Goal: Transaction & Acquisition: Purchase product/service

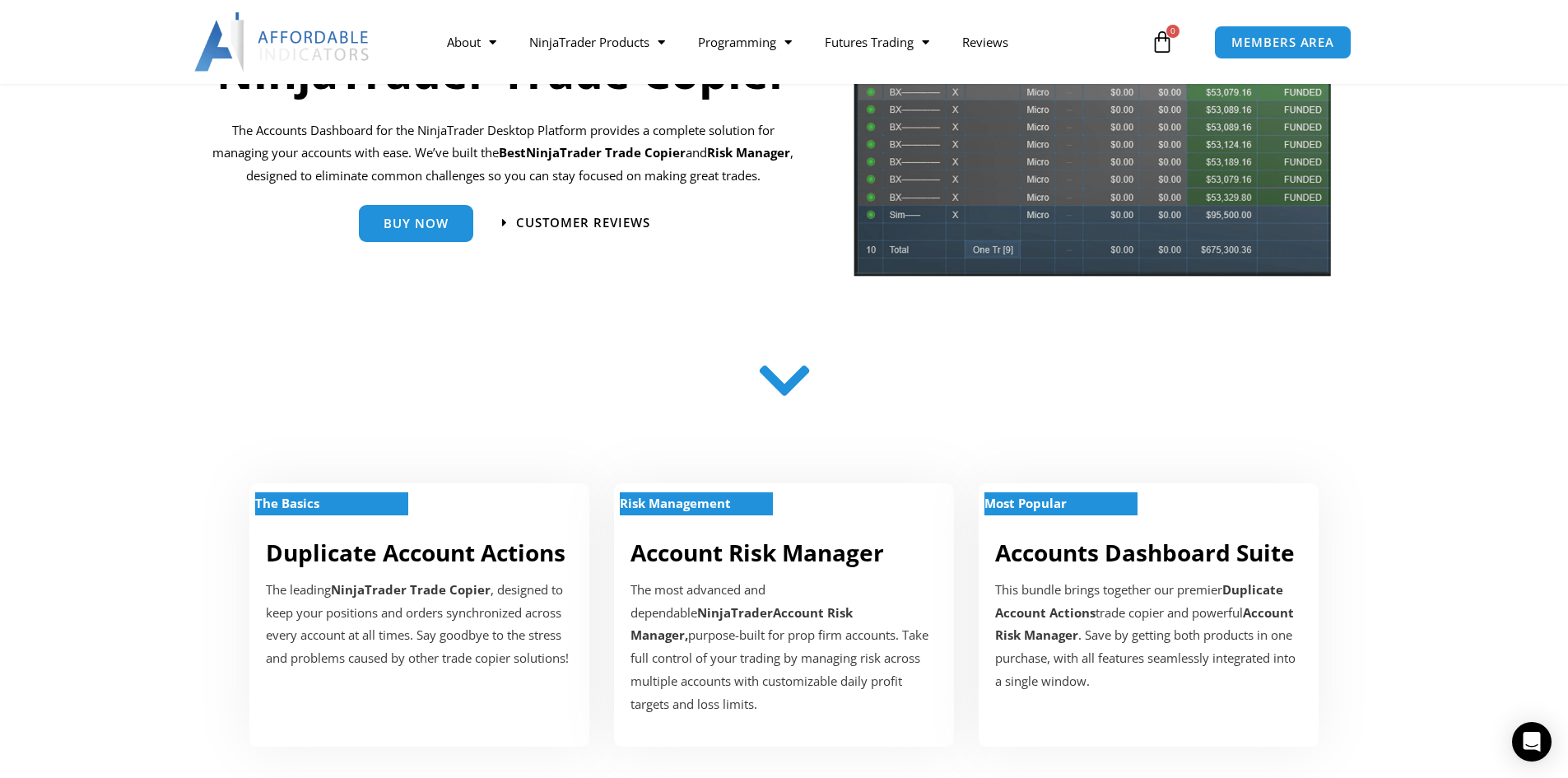
scroll to position [269, 0]
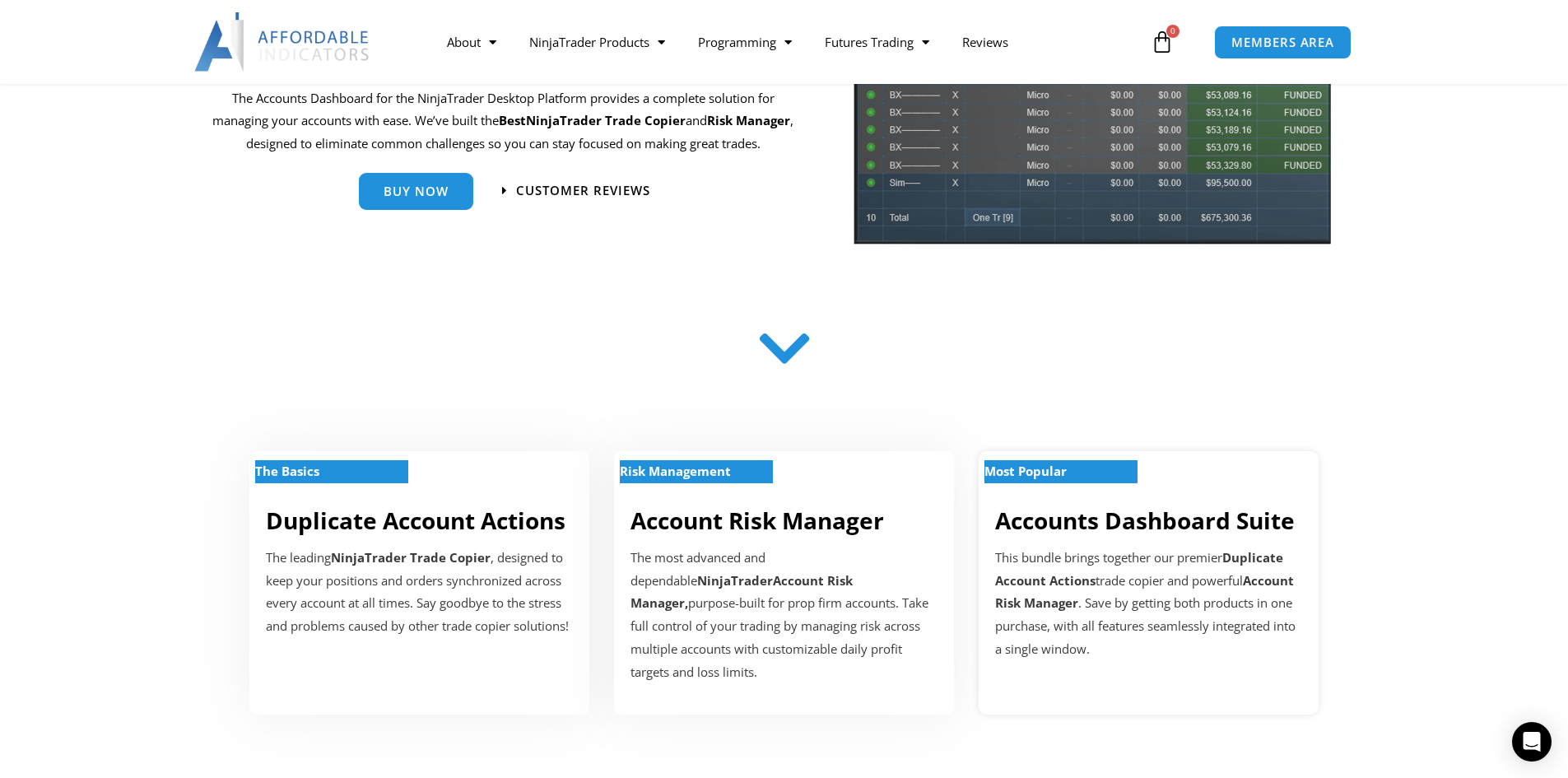
click at [1182, 570] on div "This bundle brings together our premier Duplicate Account Actions trade copier …" at bounding box center [1149, 603] width 307 height 114
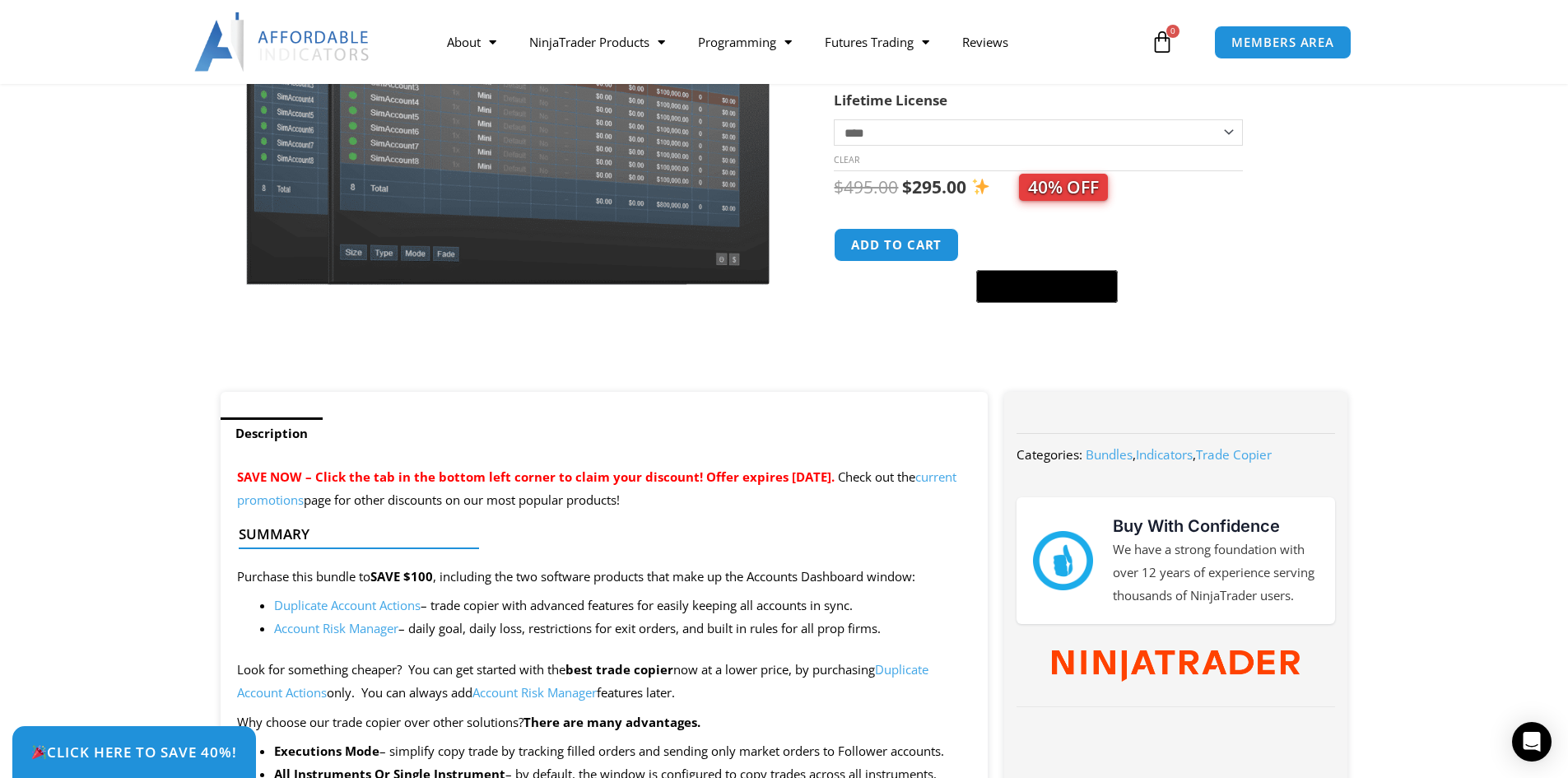
scroll to position [394, 0]
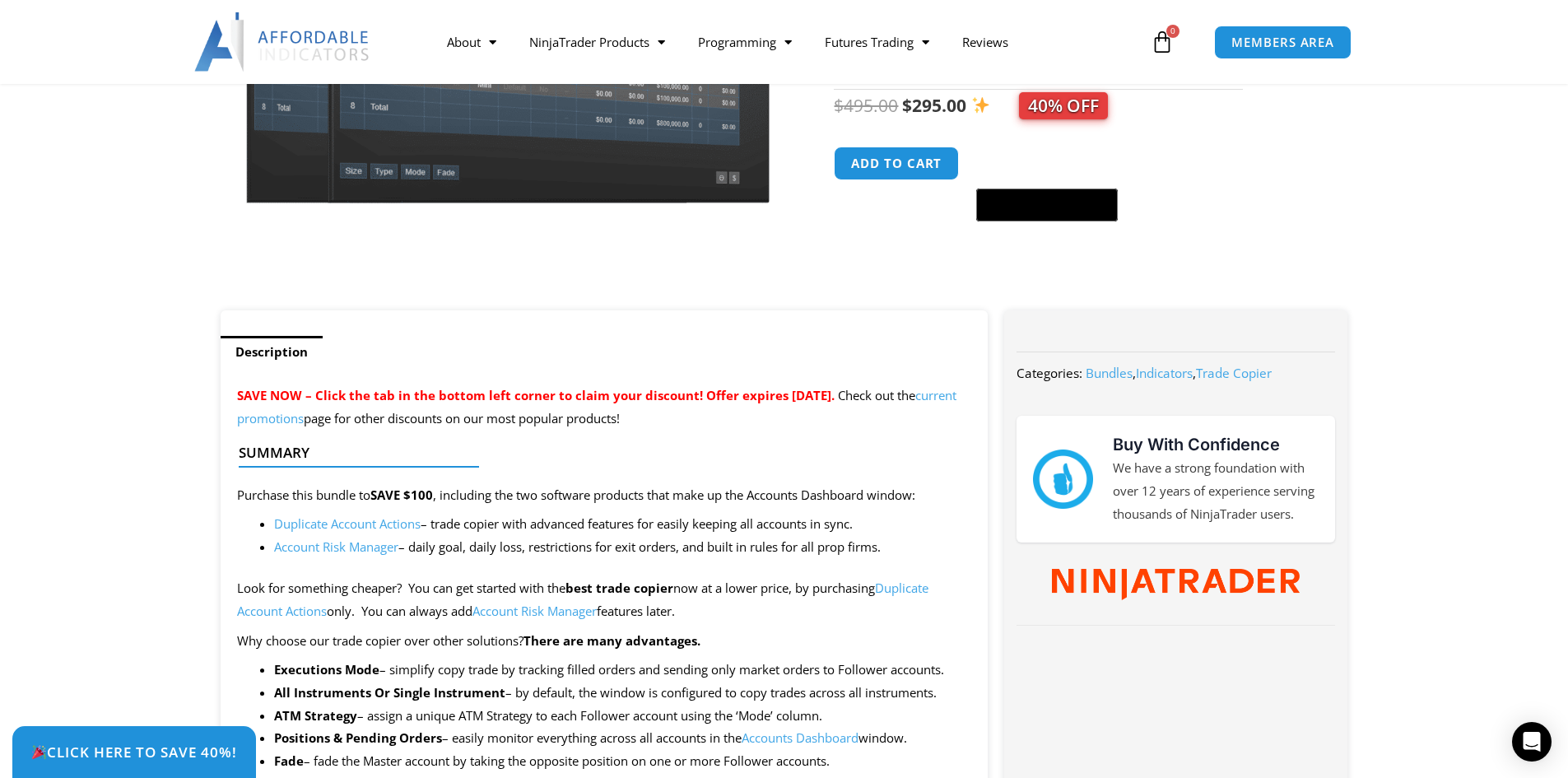
click at [346, 419] on link "current promotions" at bounding box center [597, 406] width 720 height 39
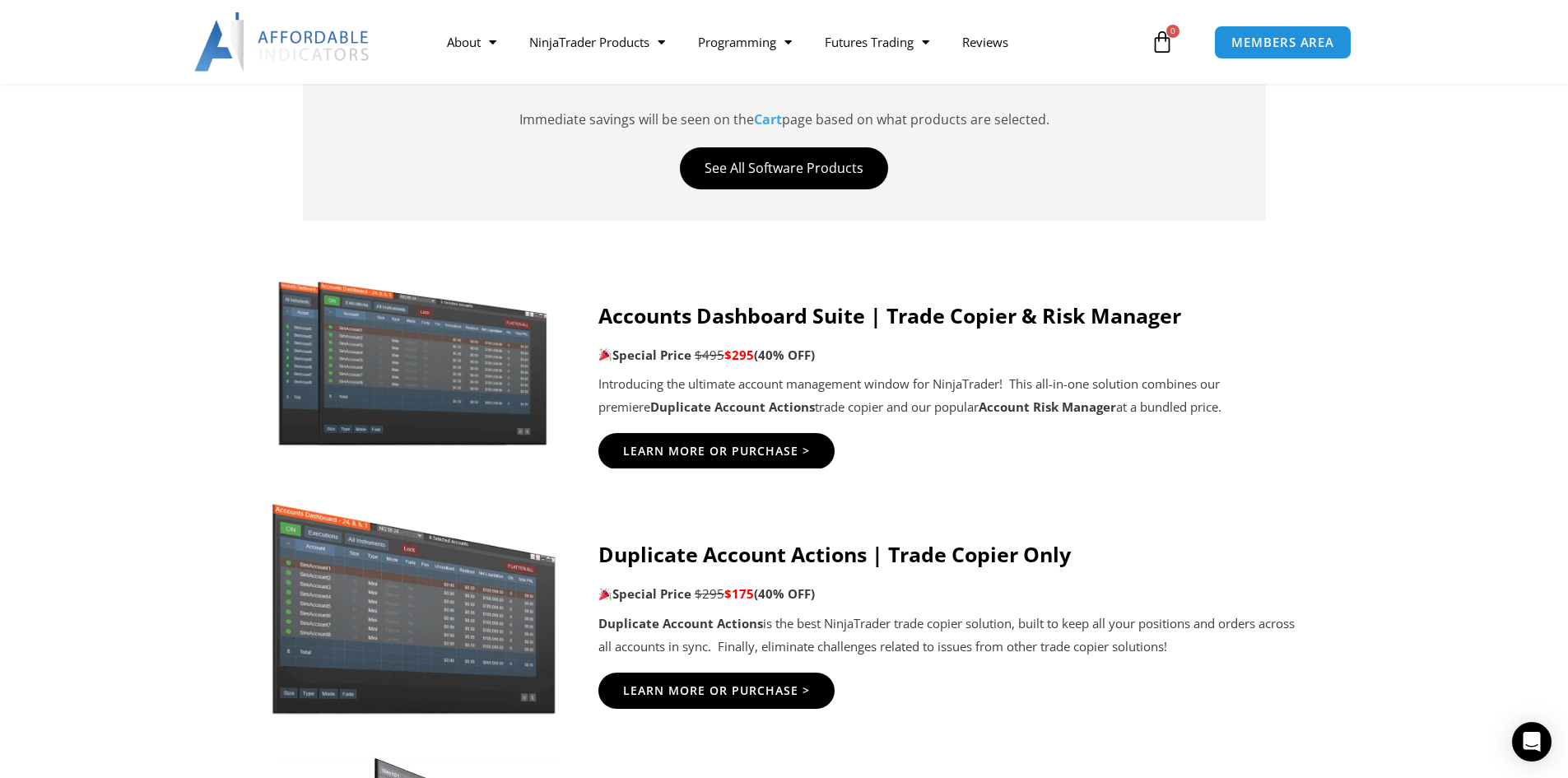
scroll to position [781, 0]
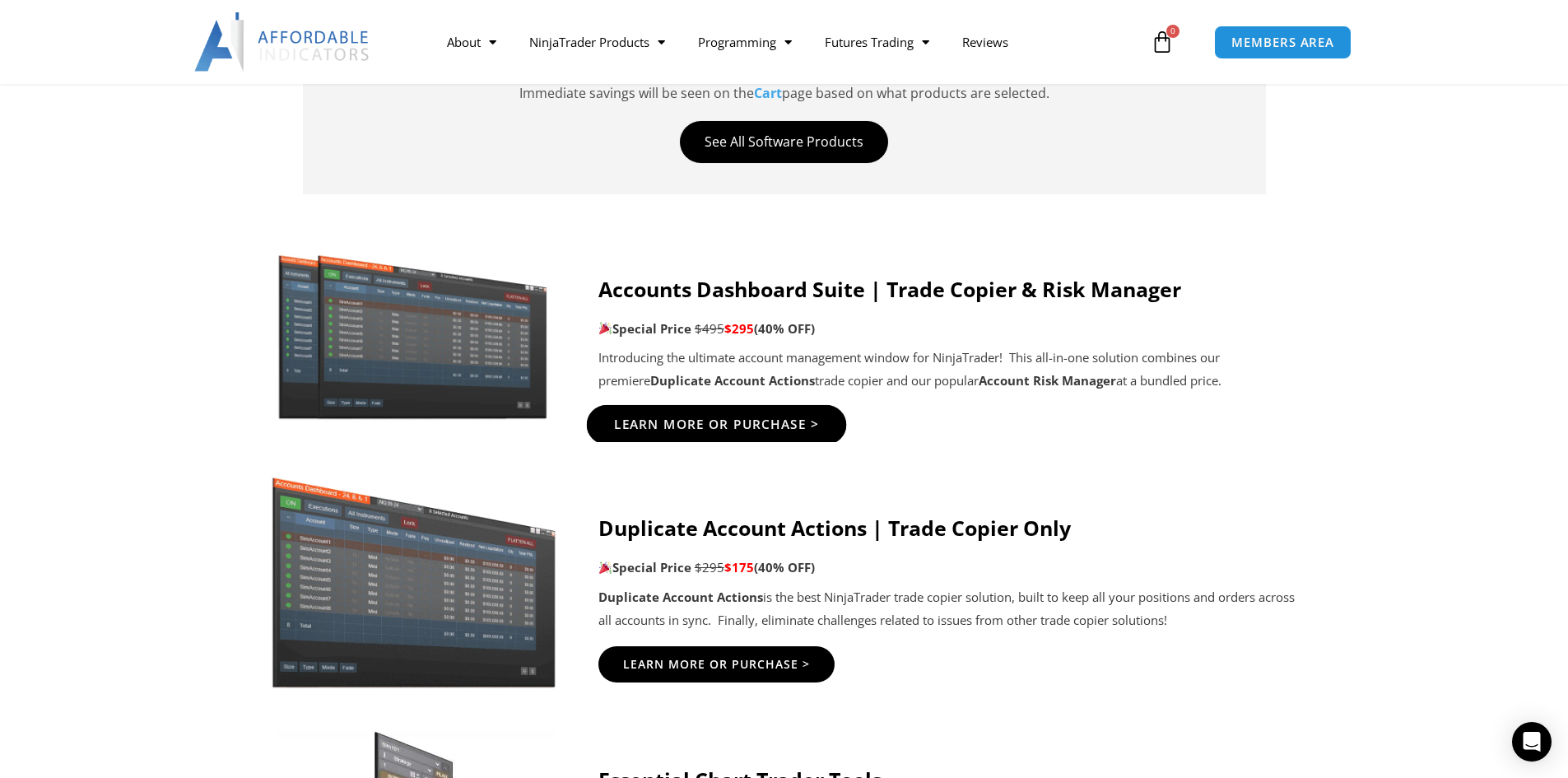
click at [771, 425] on span "Learn More Or Purchase >" at bounding box center [715, 425] width 206 height 12
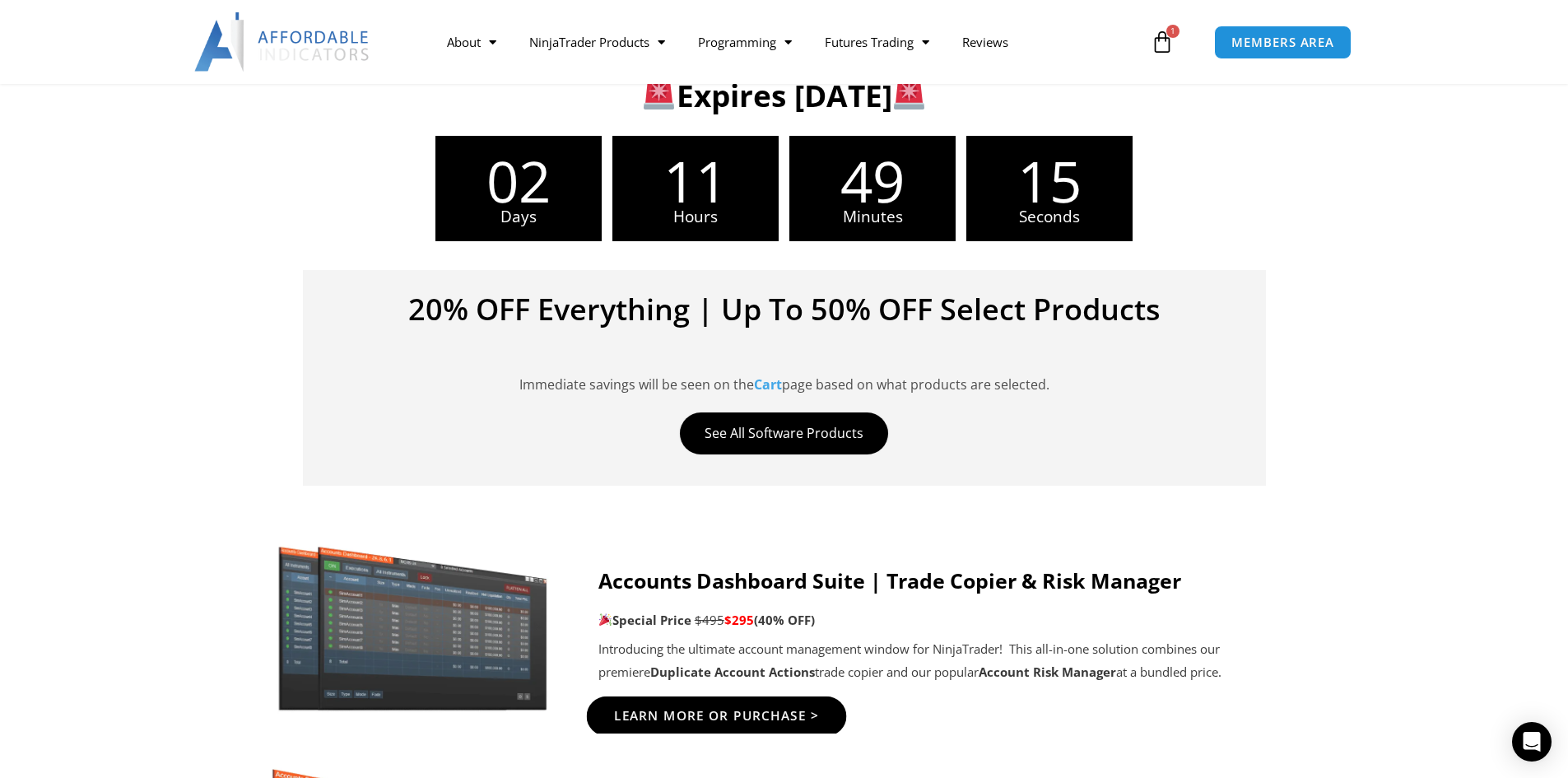
scroll to position [463, 0]
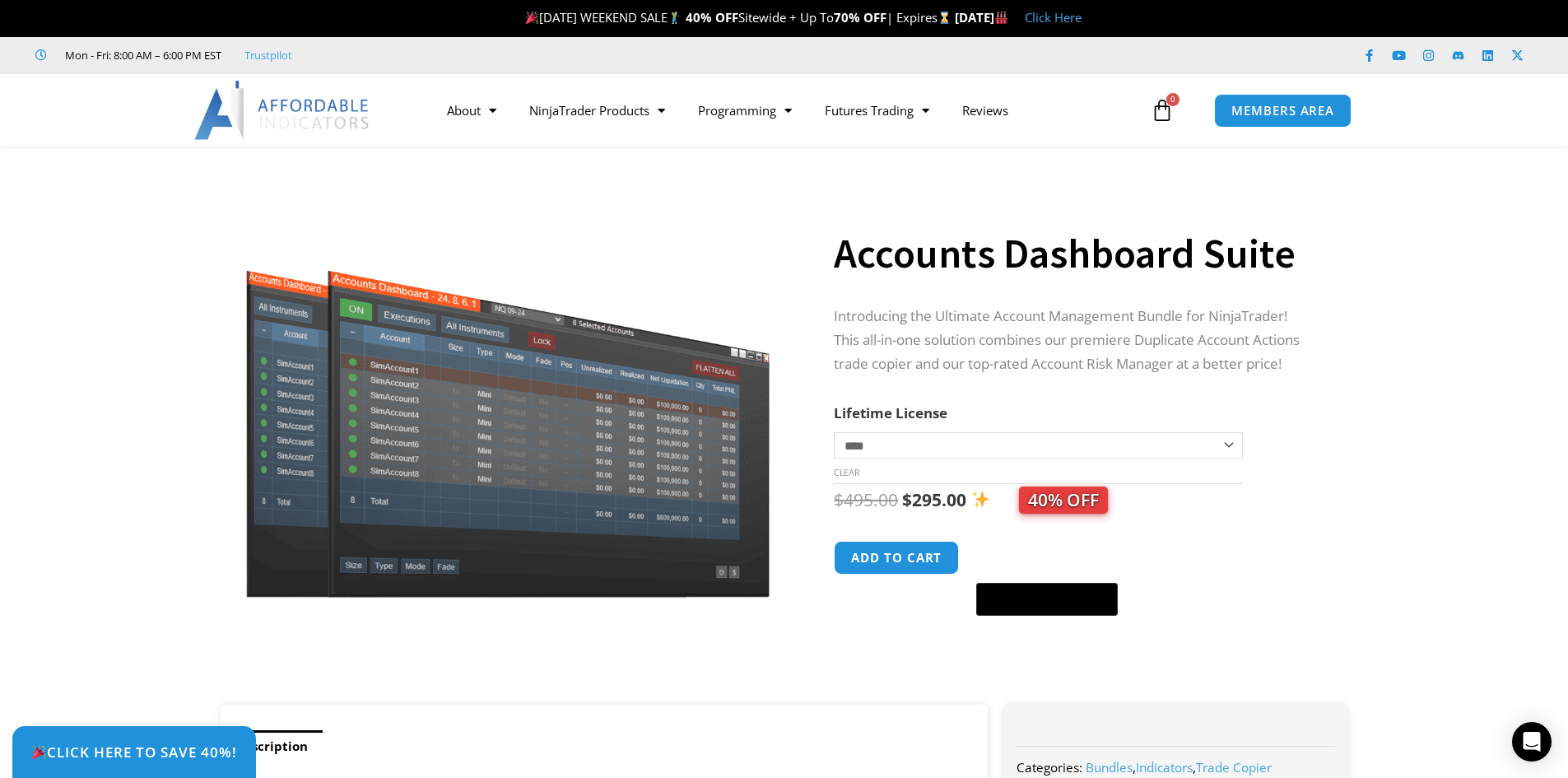
click at [1042, 448] on select "**********" at bounding box center [1038, 445] width 408 height 26
click at [834, 432] on select "**********" at bounding box center [1038, 445] width 408 height 26
click at [975, 446] on select "**********" at bounding box center [1038, 445] width 408 height 26
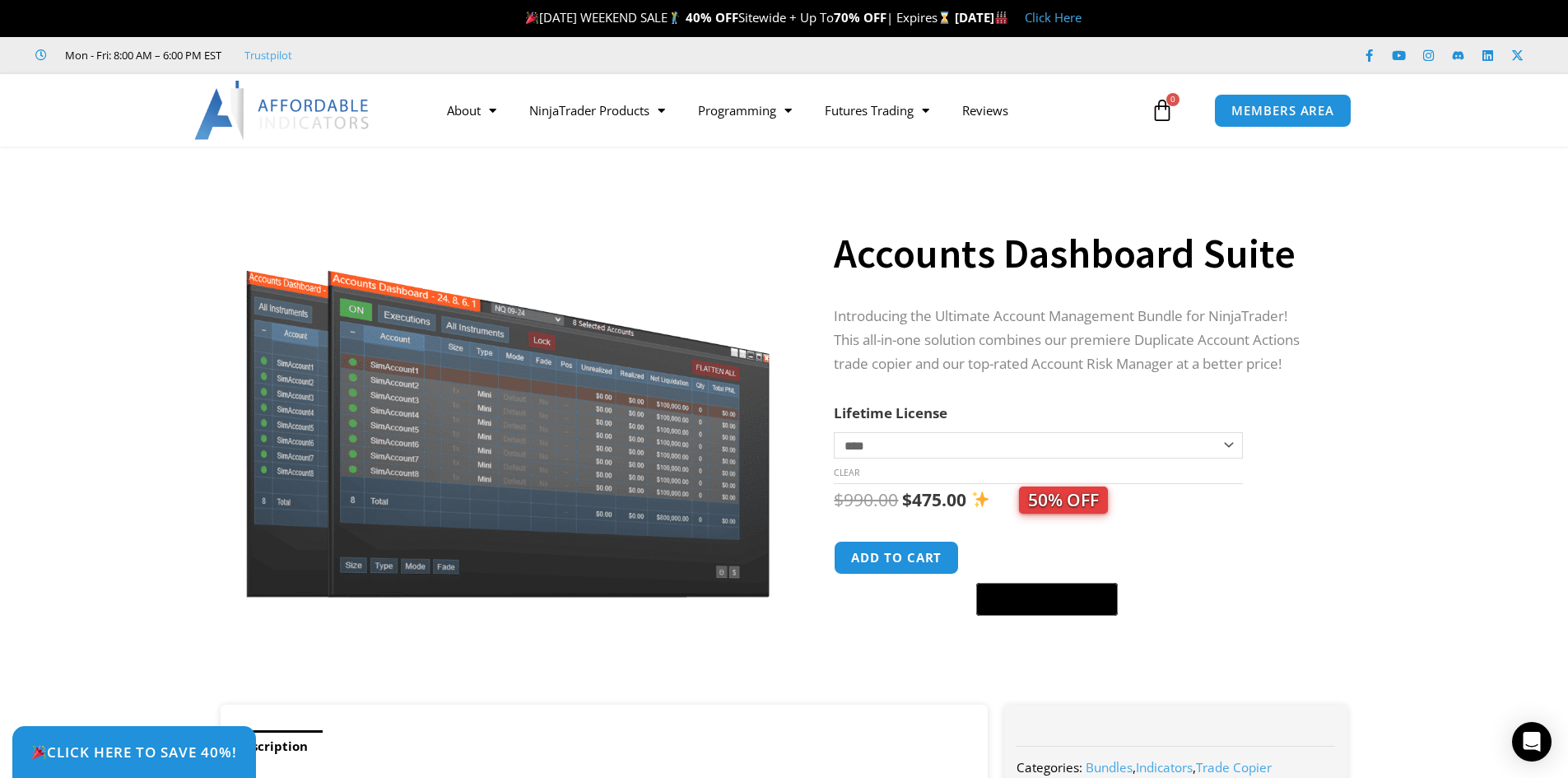
select select "*"
click at [834, 432] on select "**********" at bounding box center [1038, 445] width 408 height 26
click at [906, 563] on button "Add to cart" at bounding box center [897, 558] width 132 height 35
click at [1163, 104] on icon at bounding box center [1163, 110] width 23 height 23
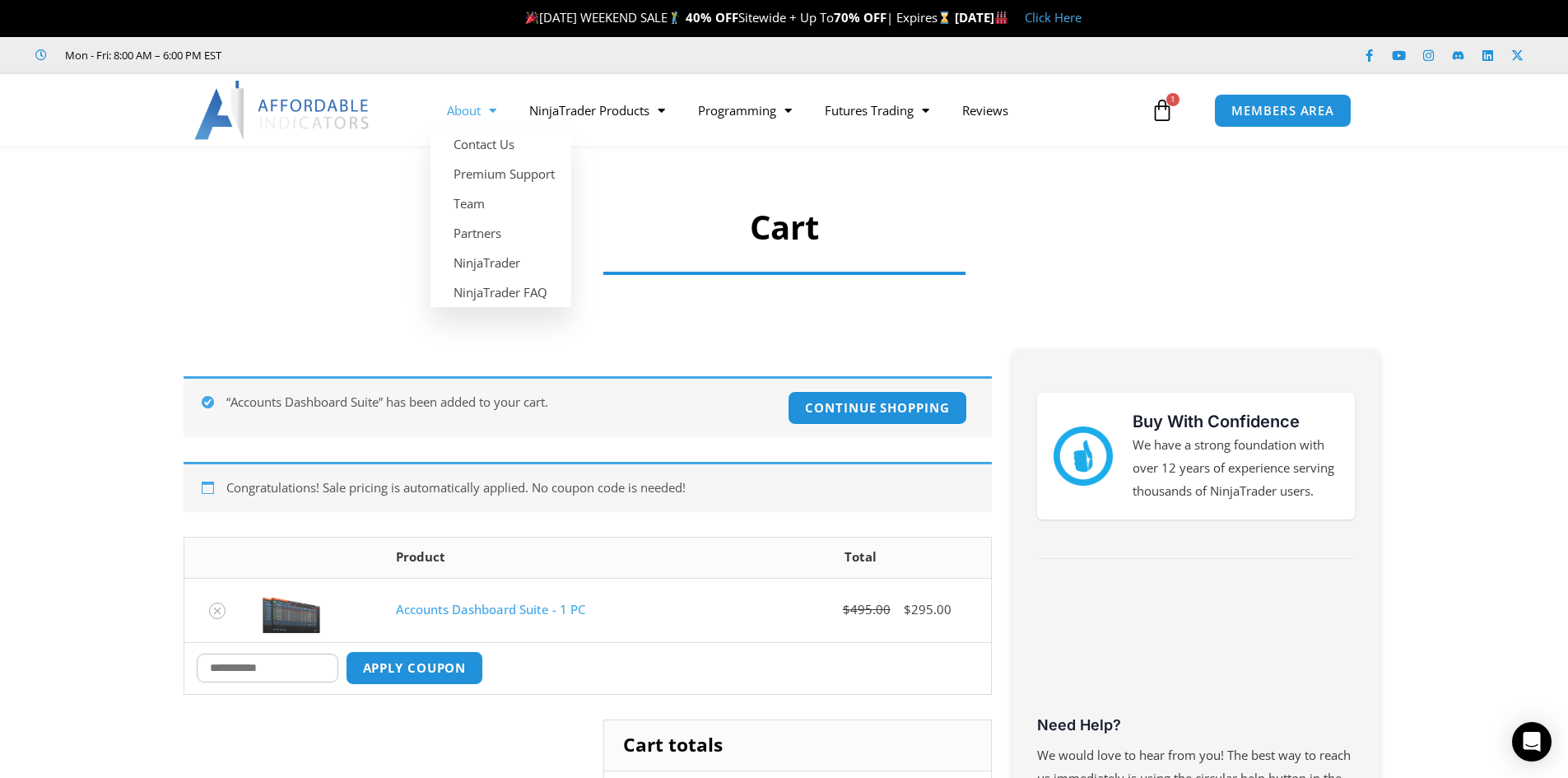
click at [297, 102] on img at bounding box center [283, 111] width 177 height 59
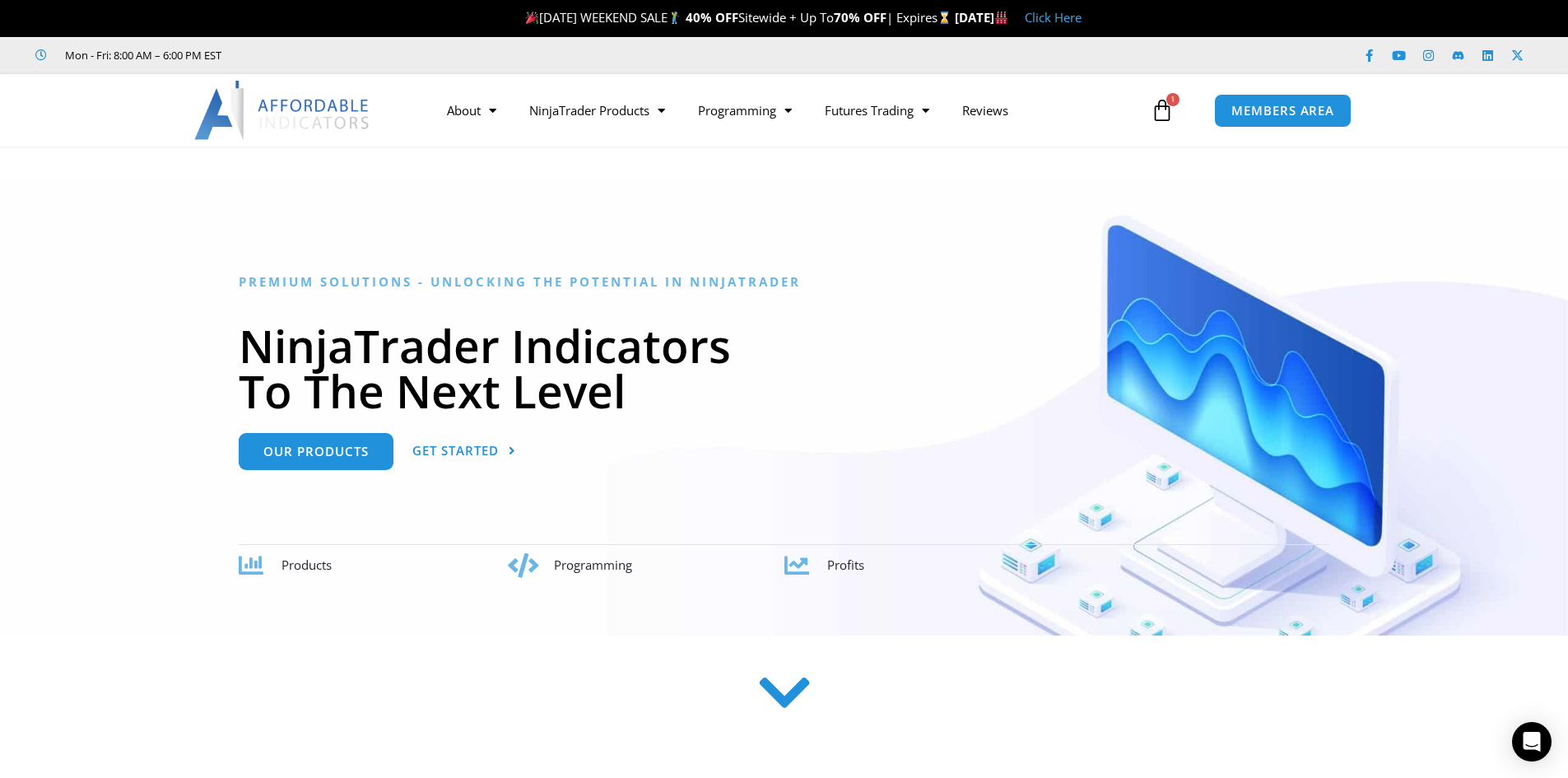
click at [1082, 18] on link "Click Here" at bounding box center [1053, 18] width 57 height 17
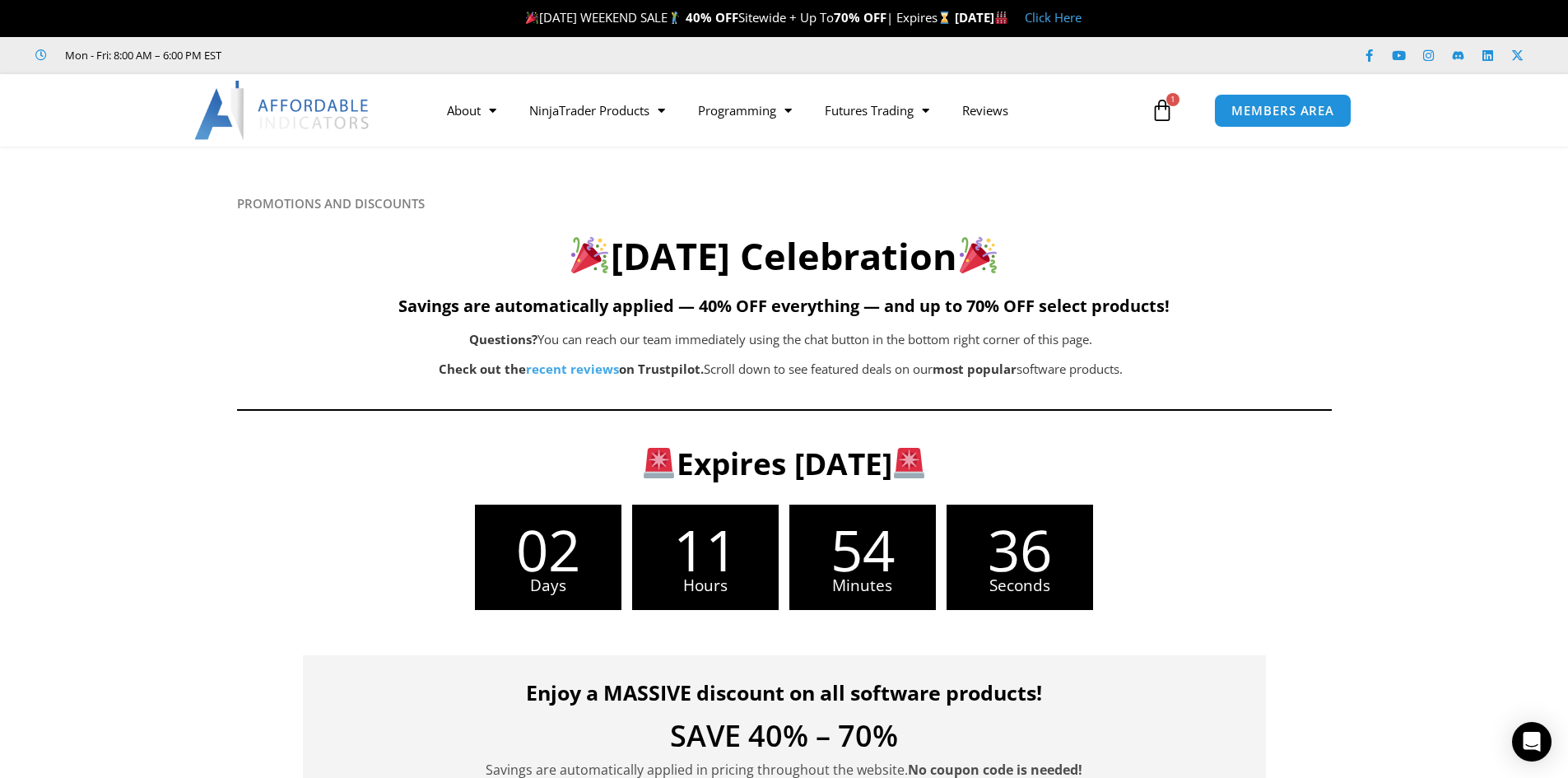
click at [1170, 113] on icon at bounding box center [1163, 110] width 23 height 23
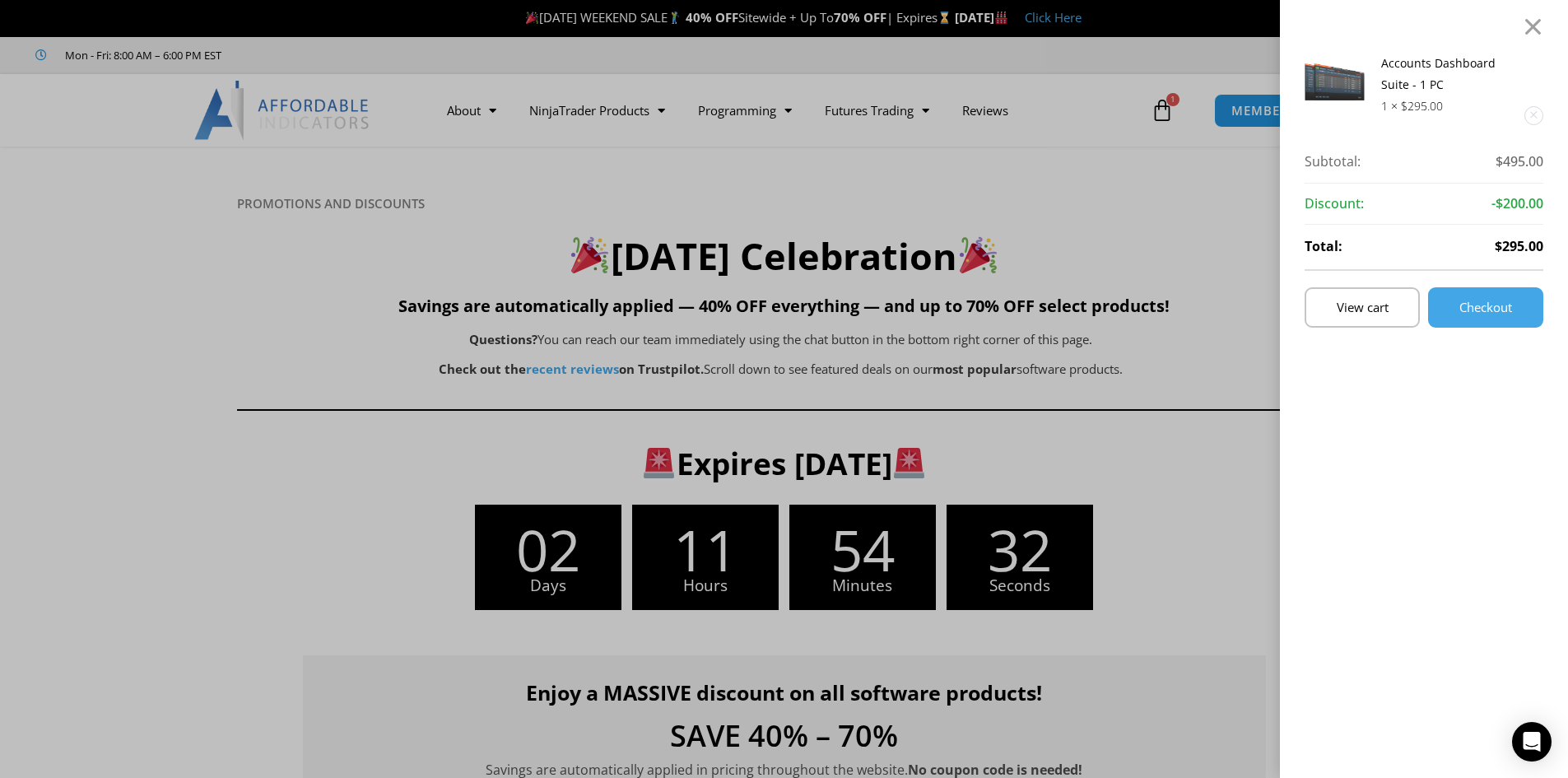
click at [1164, 110] on div "Accounts Dashboard Suite - 1 PC 1 × $ 295.00 Subtotal: $ 495.00 Subtotal: $495.…" at bounding box center [784, 389] width 1568 height 778
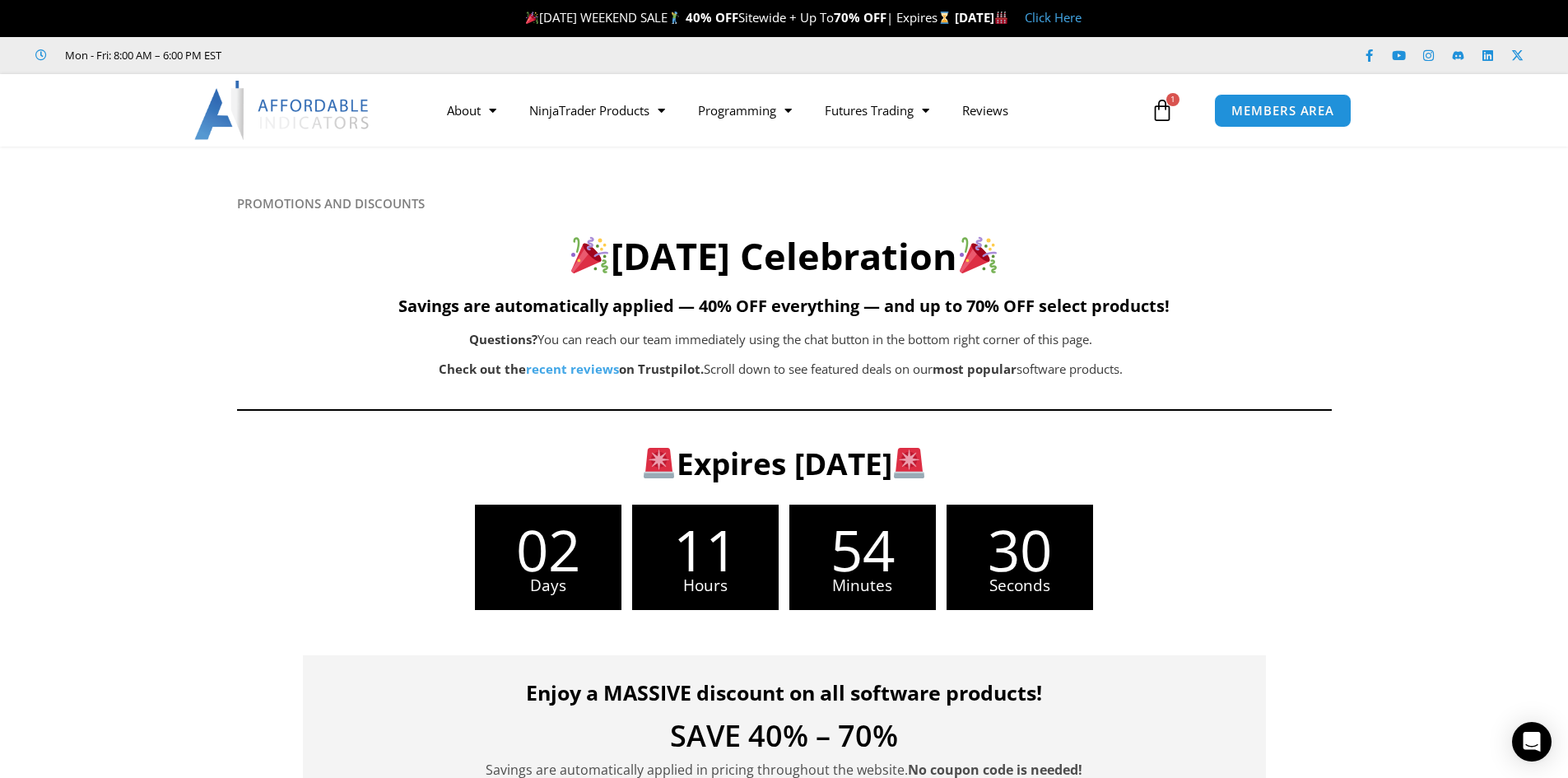
click at [1162, 109] on icon at bounding box center [1163, 110] width 23 height 23
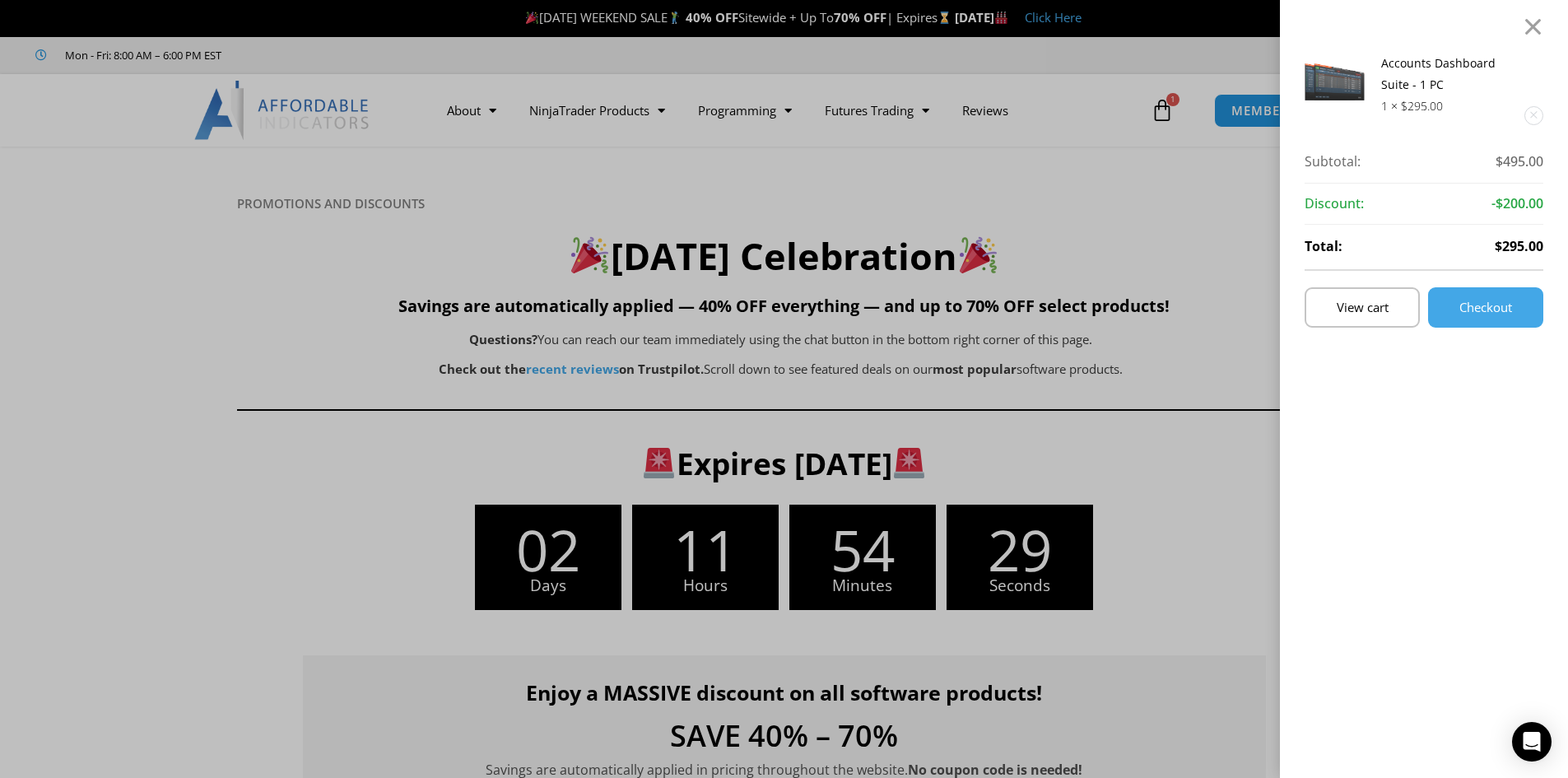
click at [1162, 109] on div "Accounts Dashboard Suite - 1 PC 1 × $ 295.00 Subtotal: $ 495.00 Subtotal: $495.…" at bounding box center [784, 389] width 1568 height 778
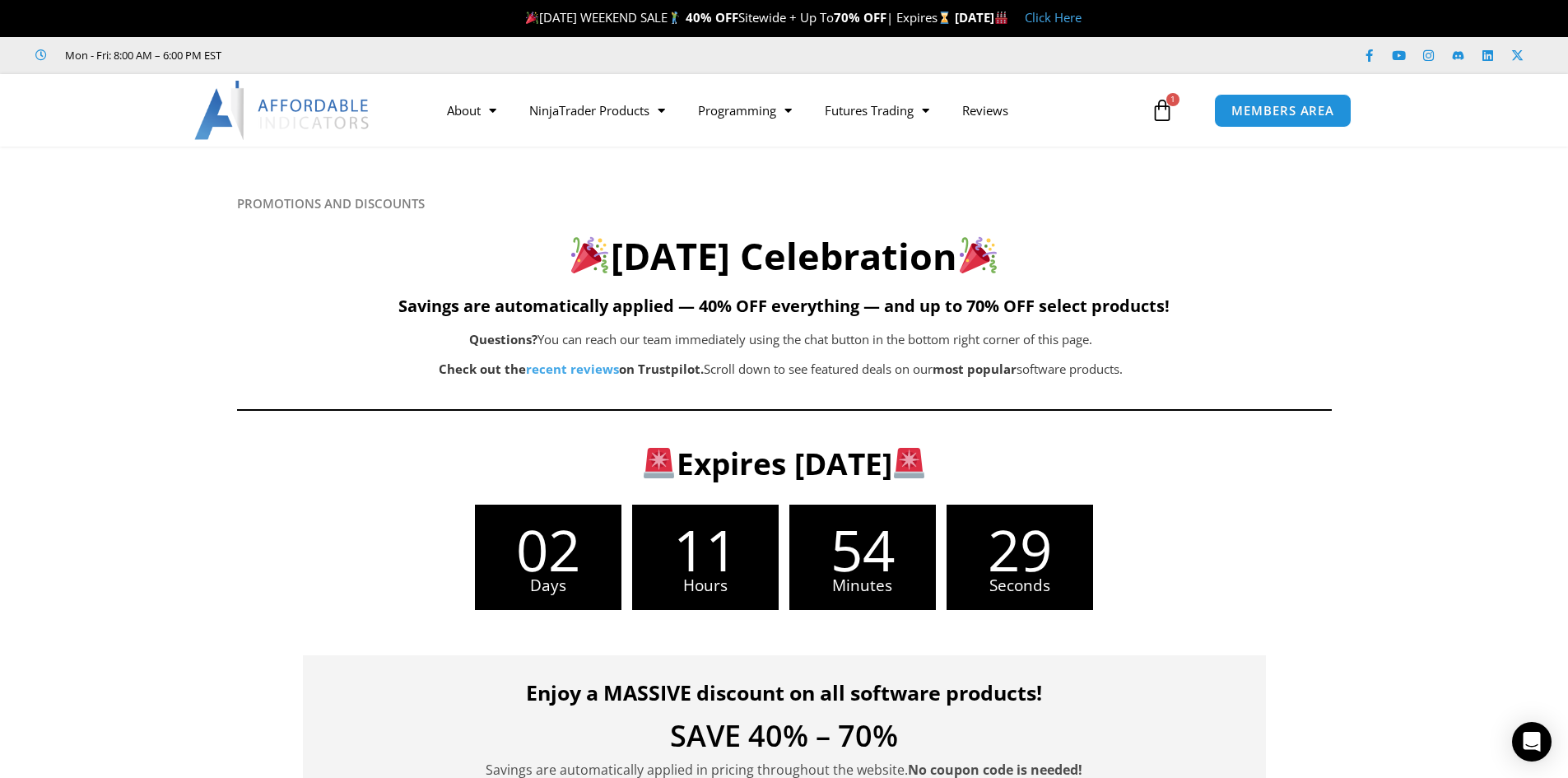
click at [785, 389] on div "Accounts Dashboard Suite - 1 PC 1 × $ 295.00 Subtotal: $ 495.00 Subtotal: $495.…" at bounding box center [785, 389] width 0 height 0
click at [1162, 108] on icon at bounding box center [1163, 110] width 23 height 23
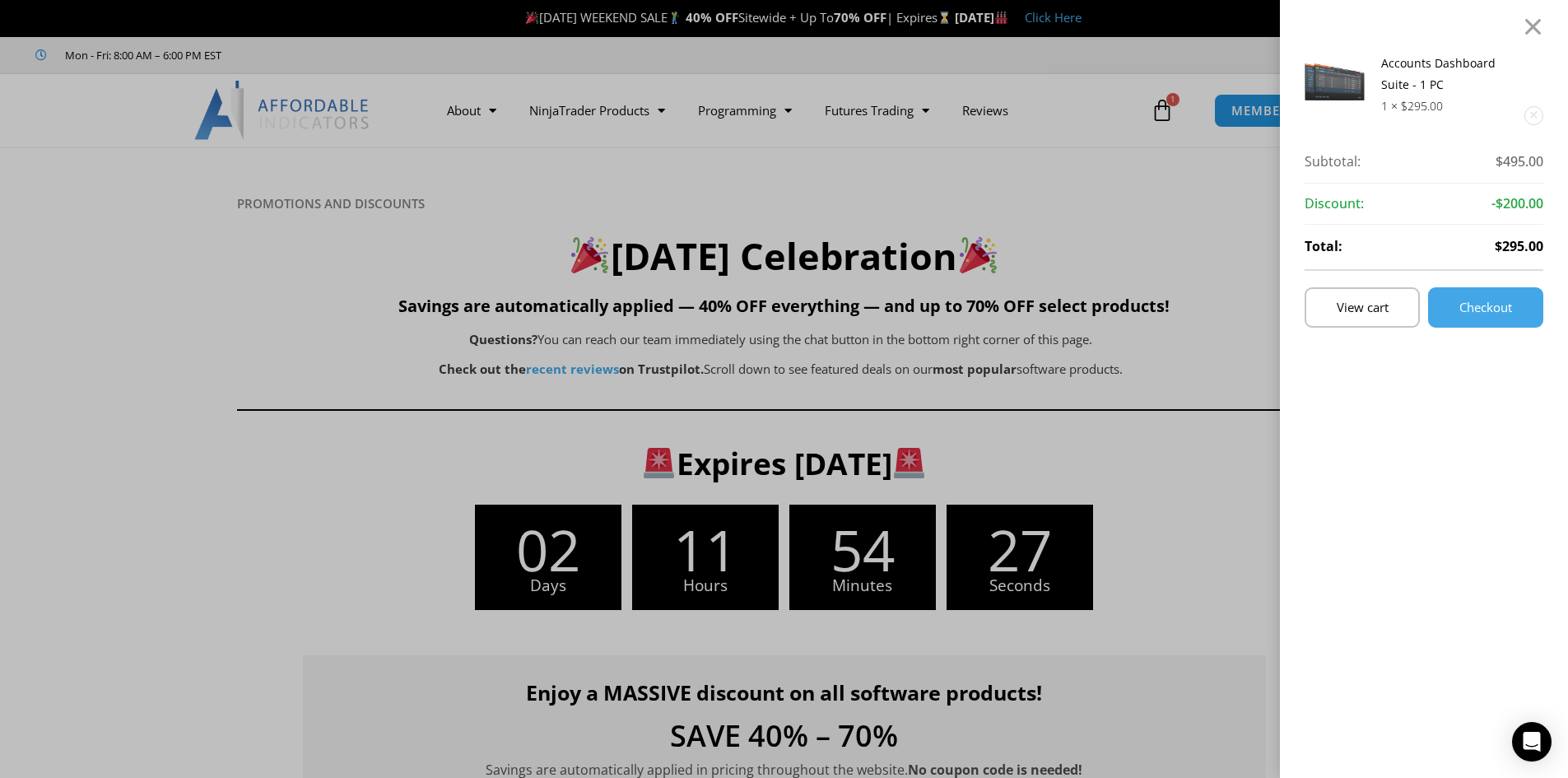
click at [1482, 212] on div "Discount: -$200.00" at bounding box center [1424, 204] width 239 height 42
click at [1084, 171] on div "Accounts Dashboard Suite - 1 PC 1 × $ 295.00 Subtotal: $ 495.00 Subtotal: $495.…" at bounding box center [784, 389] width 1568 height 778
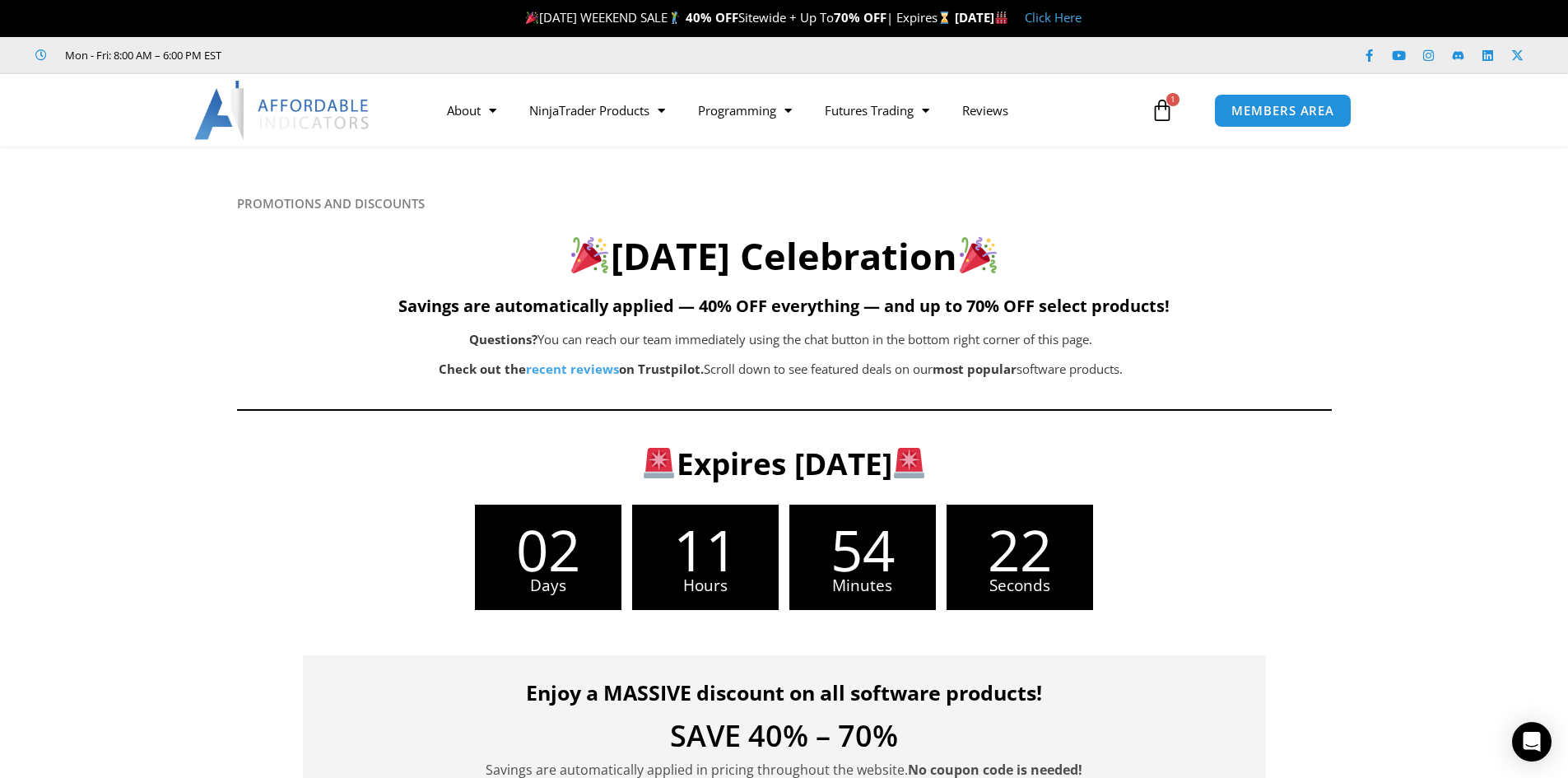
click at [1169, 118] on icon at bounding box center [1163, 110] width 23 height 23
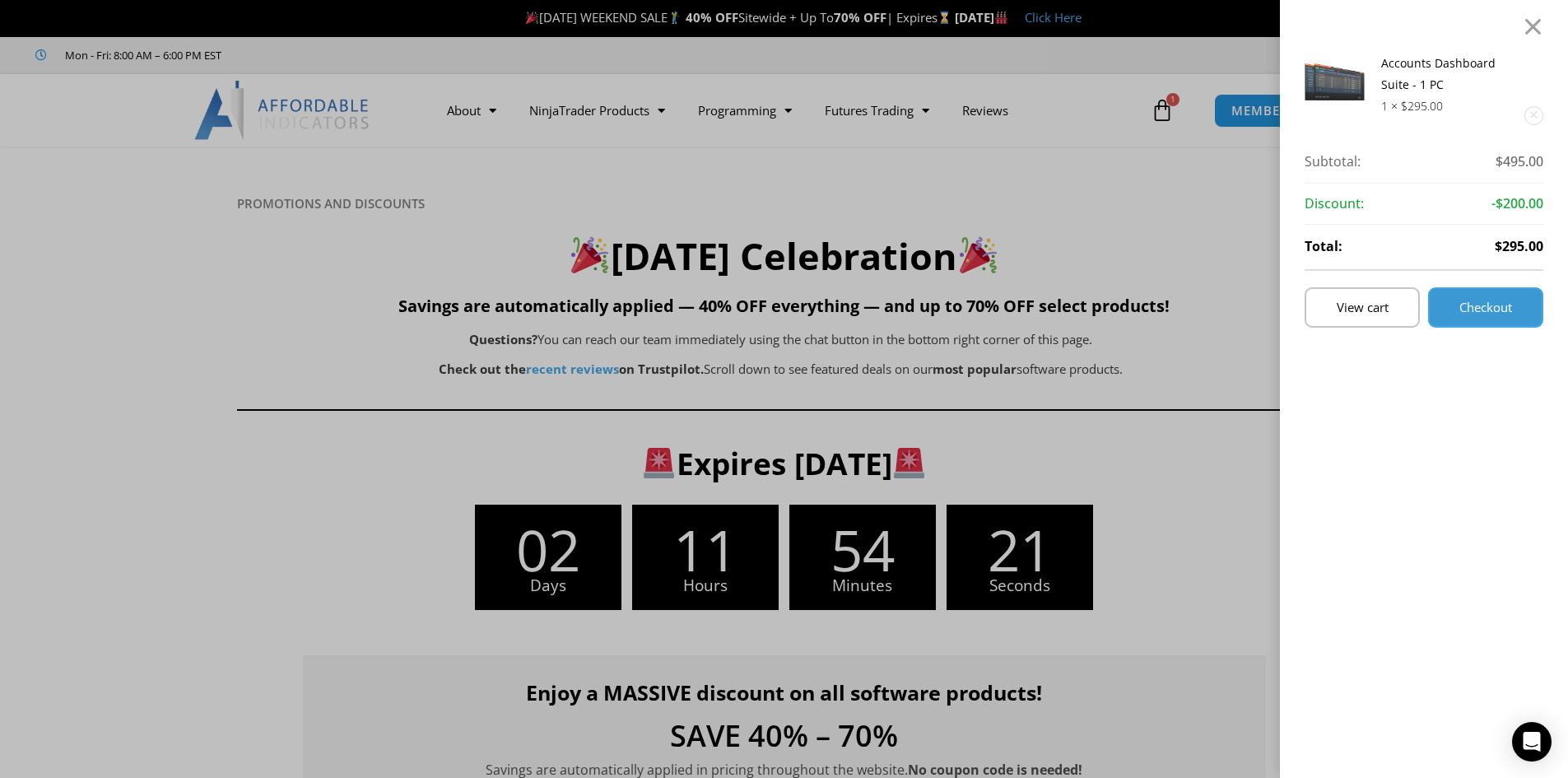
click at [1506, 301] on span "Checkout" at bounding box center [1486, 307] width 53 height 12
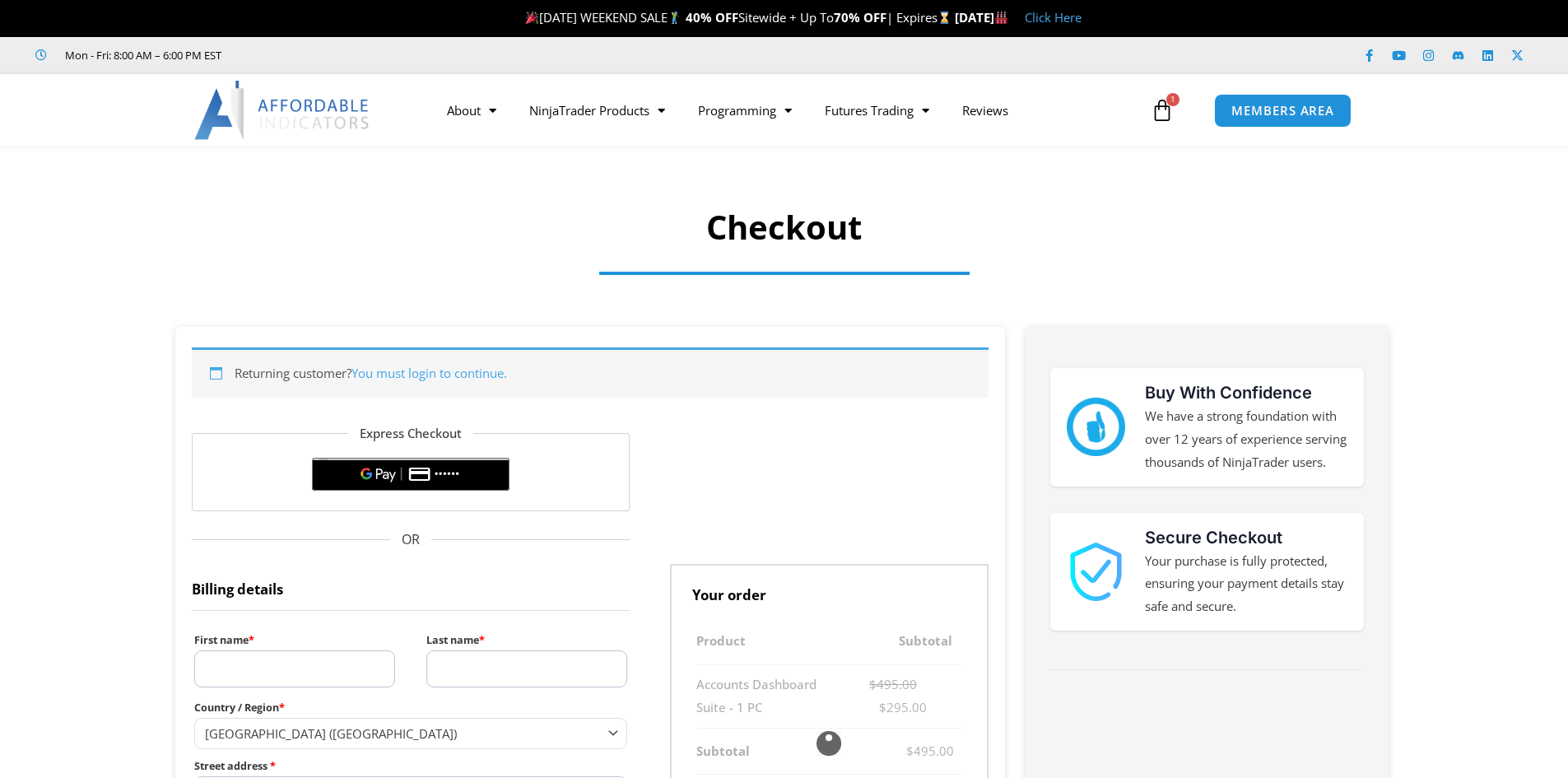
select select "**"
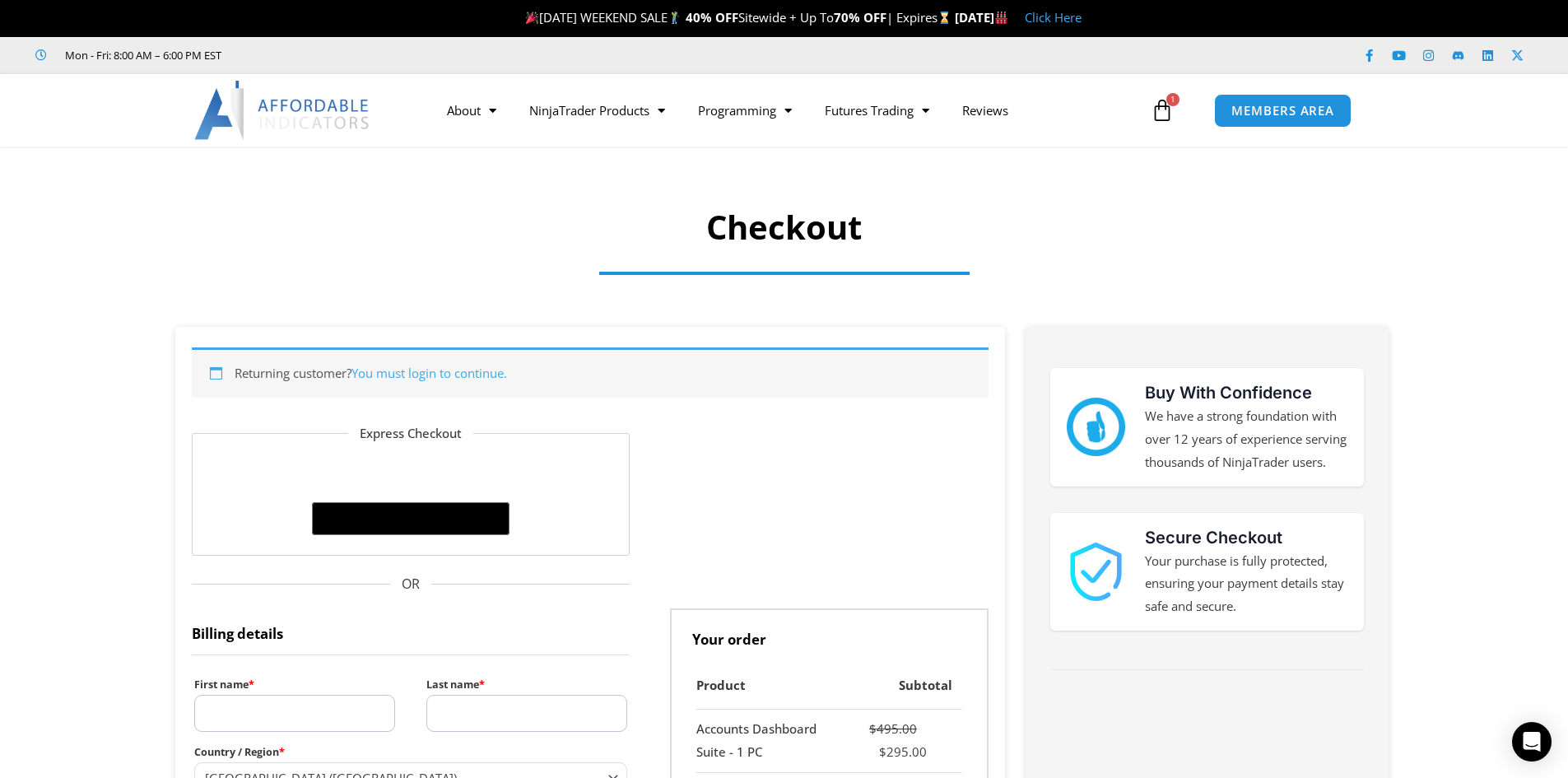
click at [1167, 112] on icon at bounding box center [1163, 110] width 23 height 23
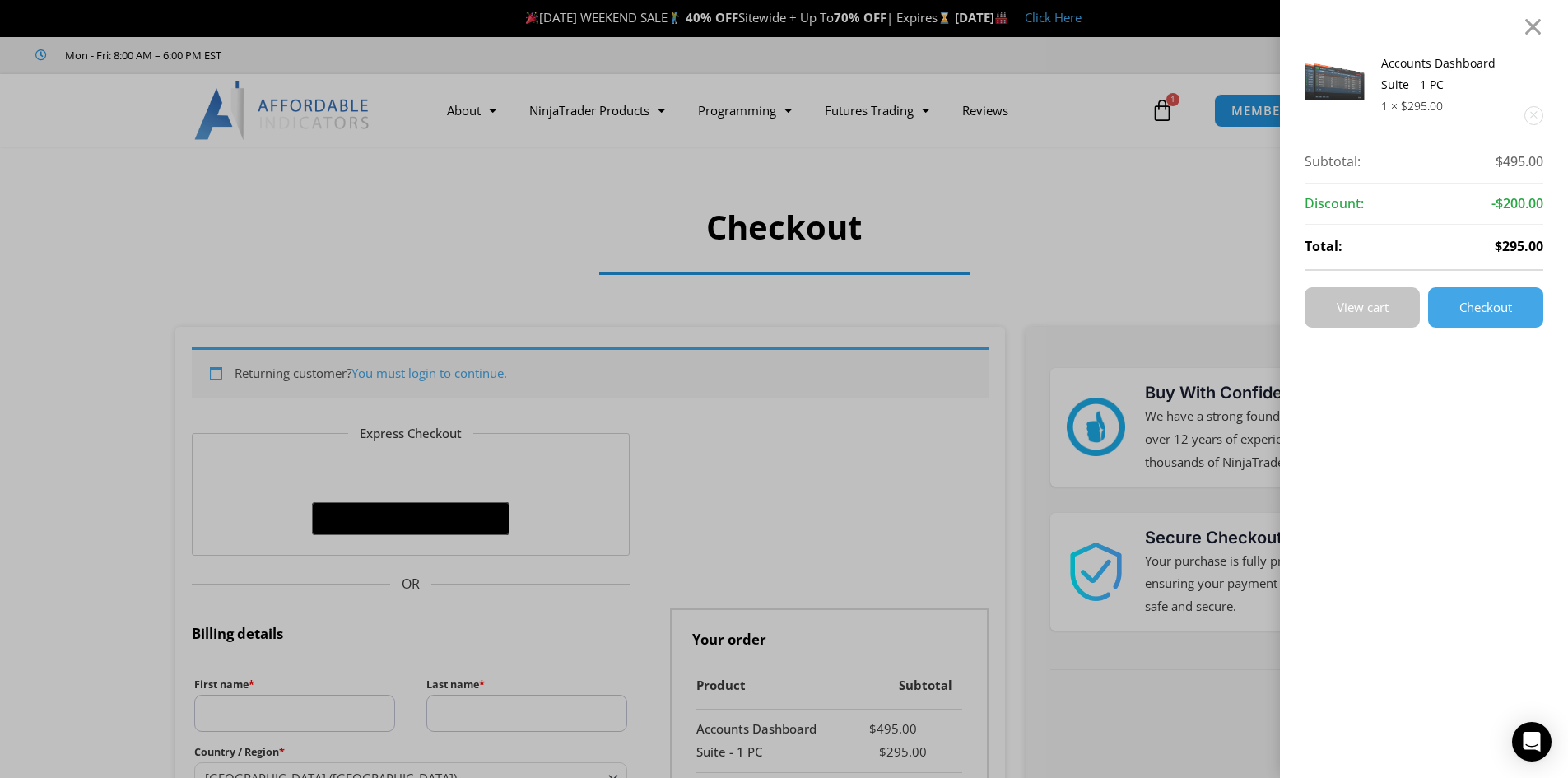
click at [1367, 301] on span "View cart" at bounding box center [1363, 307] width 52 height 12
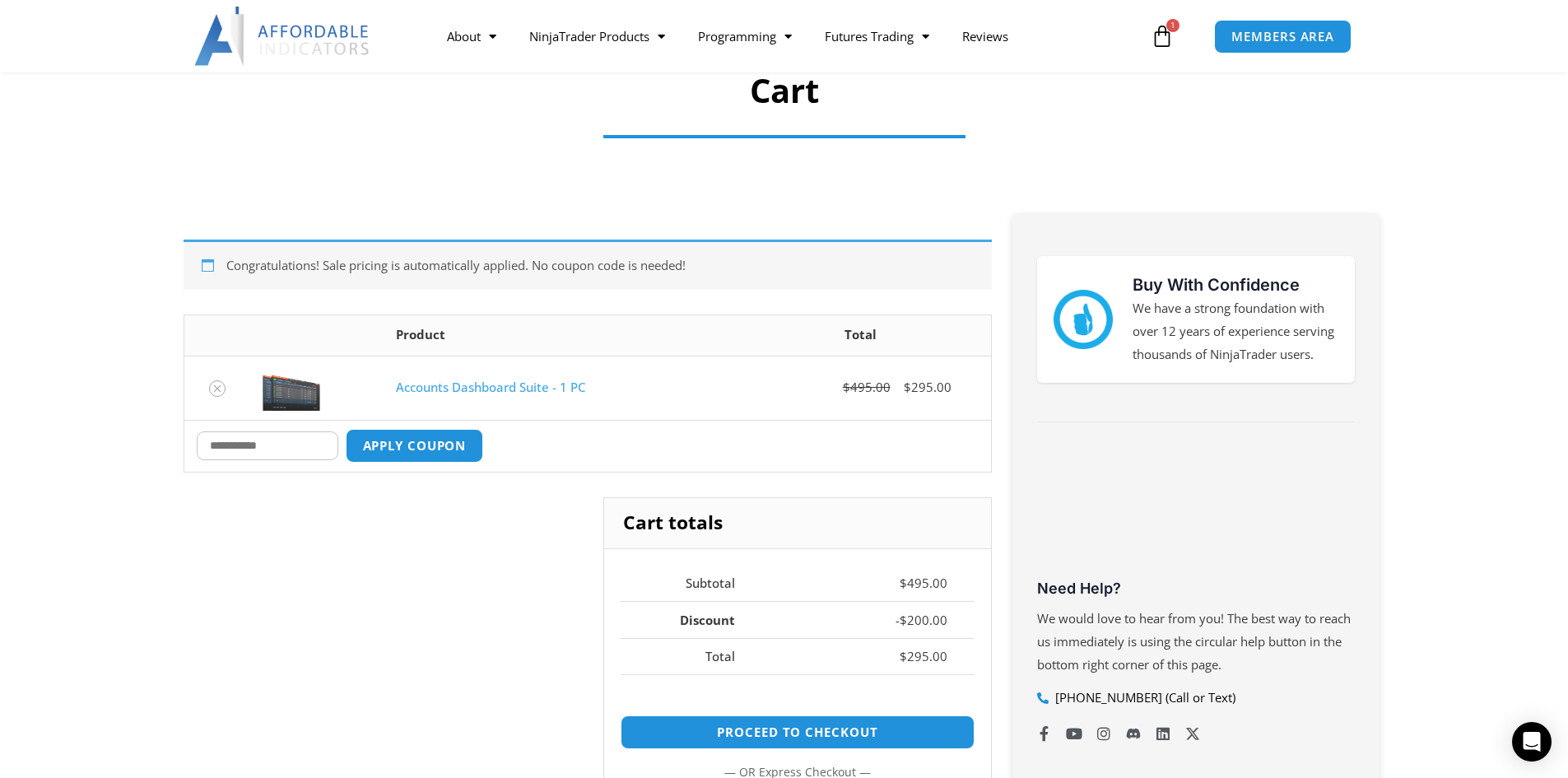
scroll to position [142, 0]
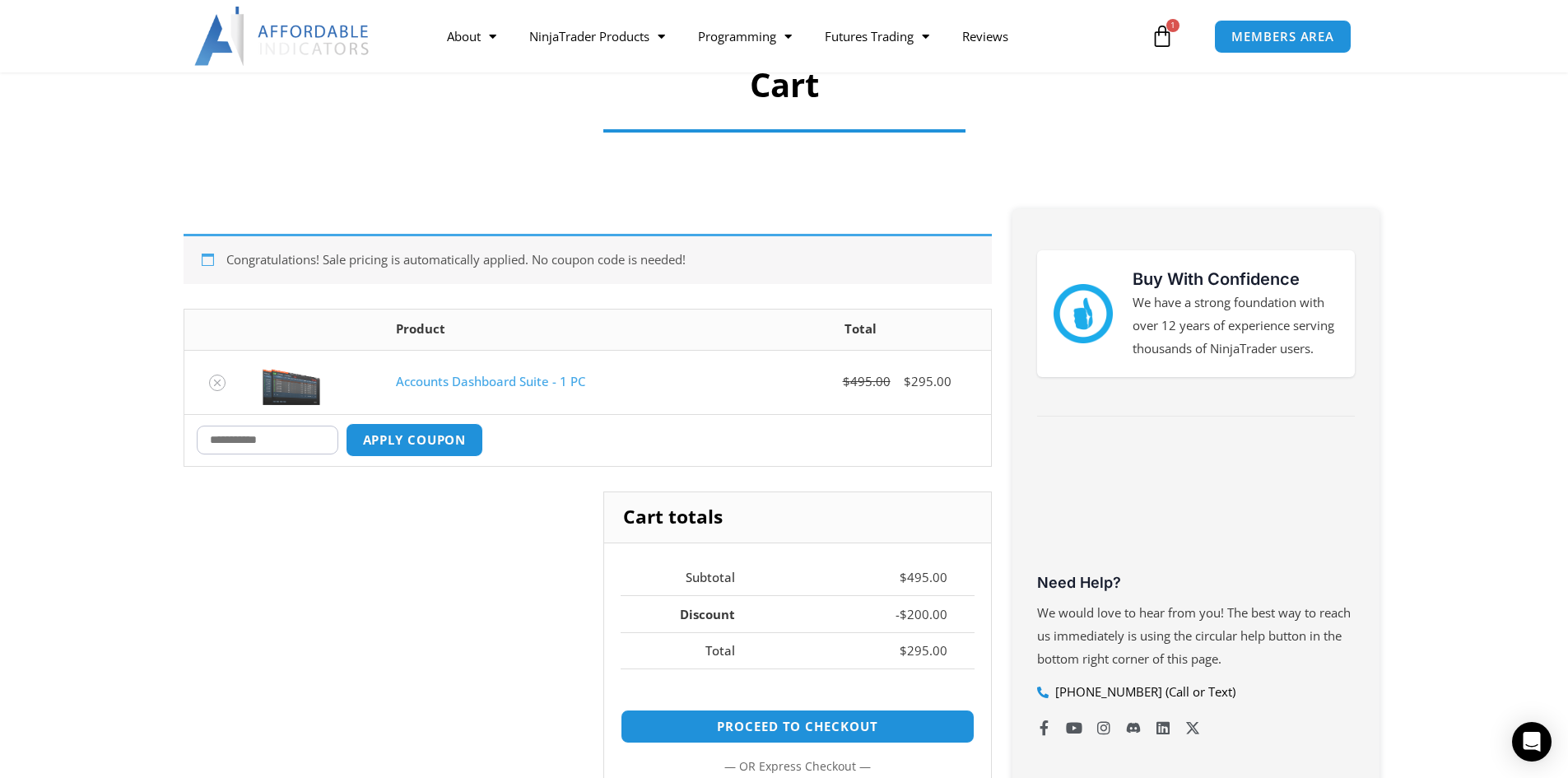
click at [285, 437] on input "Coupon:" at bounding box center [268, 440] width 141 height 29
type input "****"
click at [432, 442] on button "Apply coupon" at bounding box center [414, 440] width 145 height 35
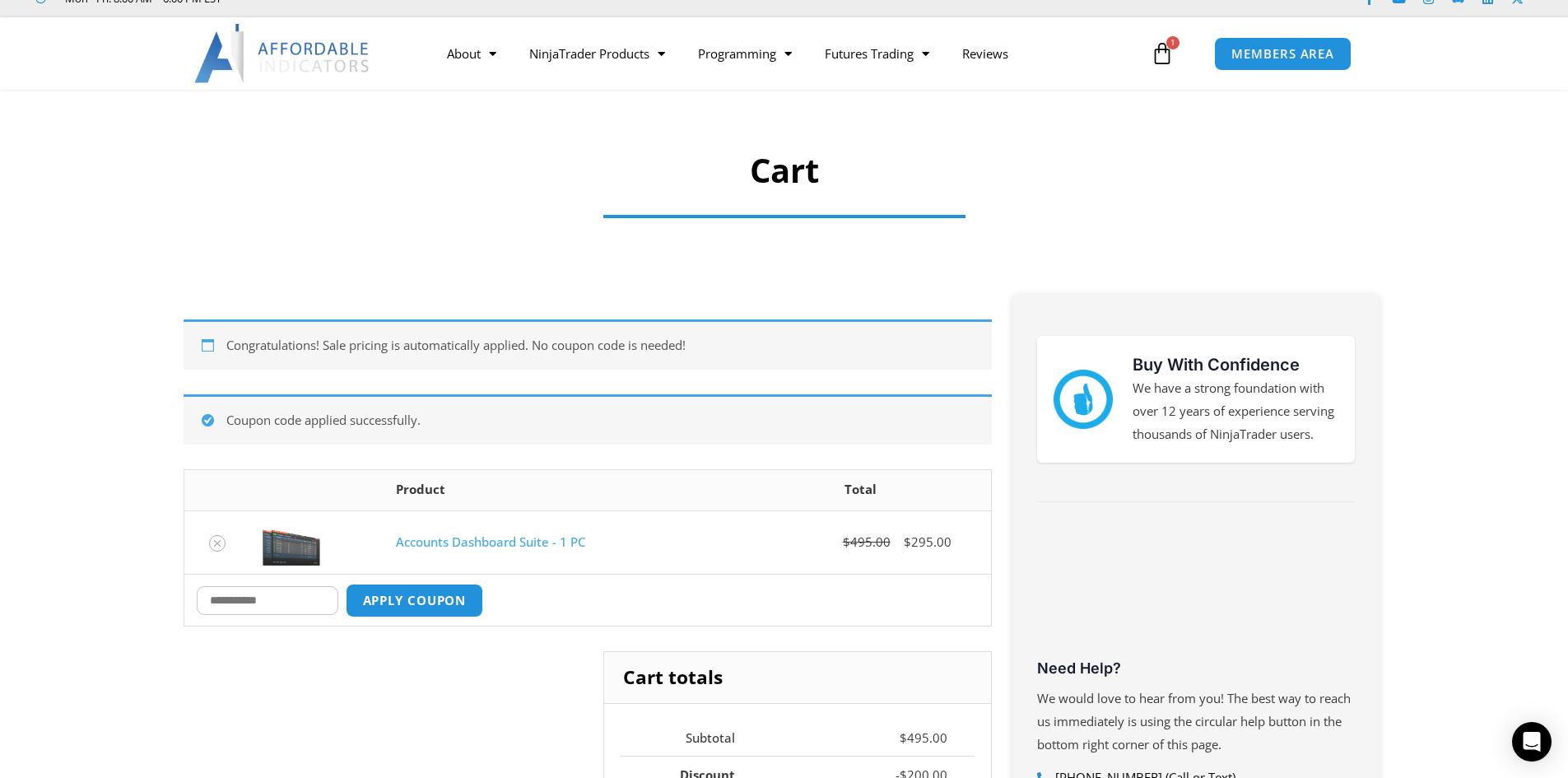
scroll to position [50, 0]
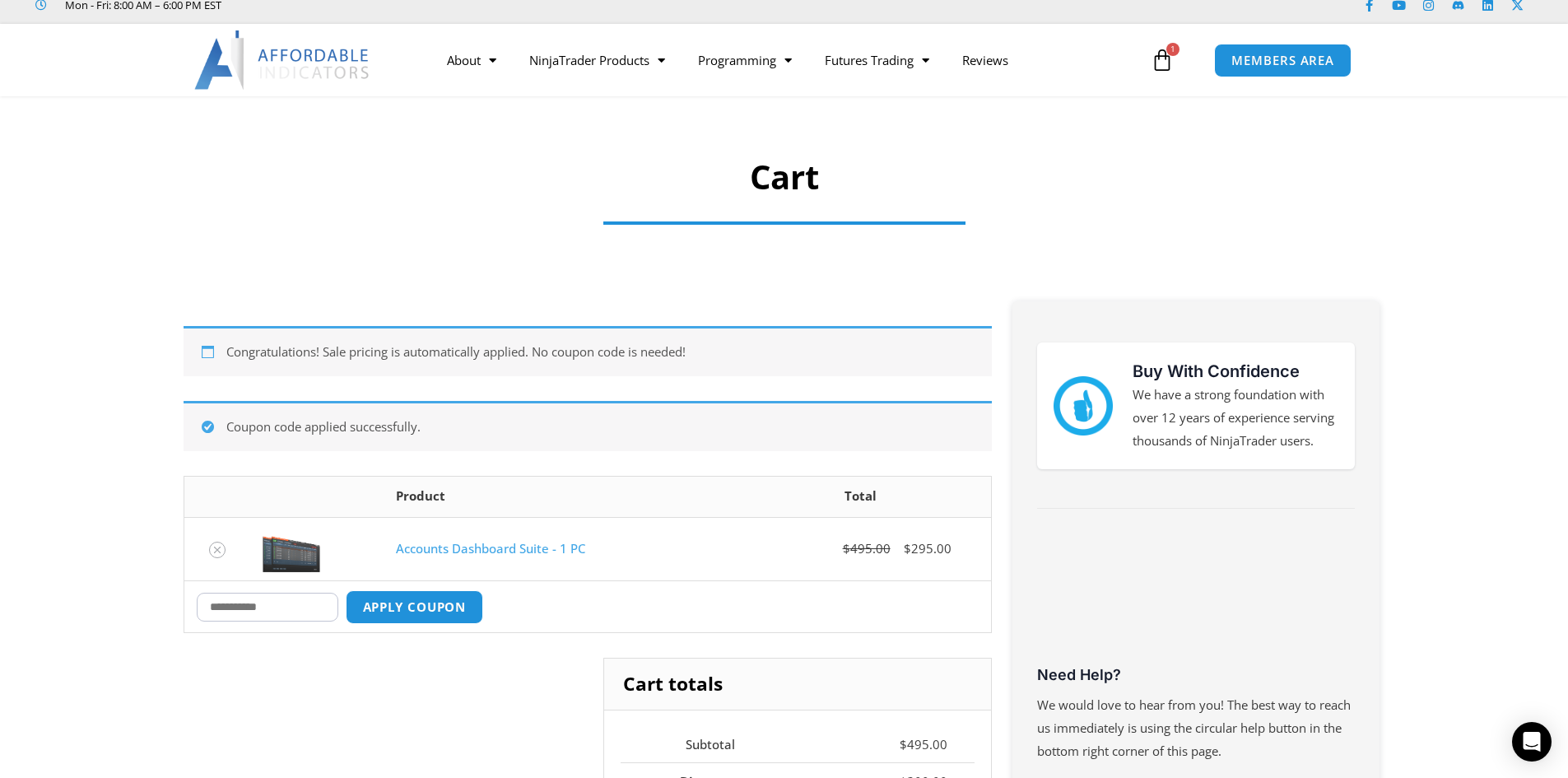
click at [1153, 58] on icon at bounding box center [1163, 59] width 23 height 23
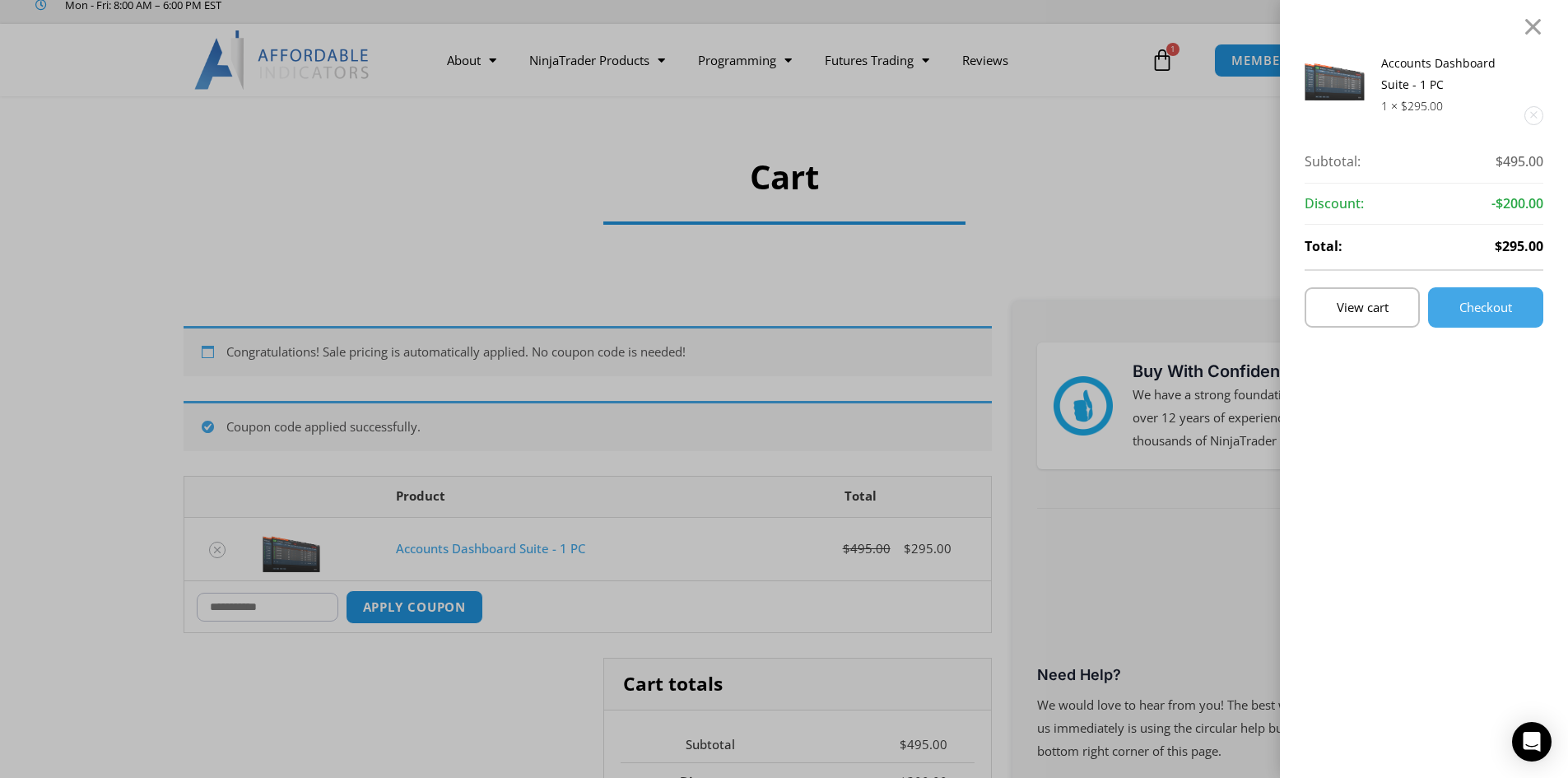
click at [864, 130] on div "Accounts Dashboard Suite - 1 PC 1 × $ 295.00 Subtotal: $ 495.00 Subtotal: $495.…" at bounding box center [784, 389] width 1568 height 778
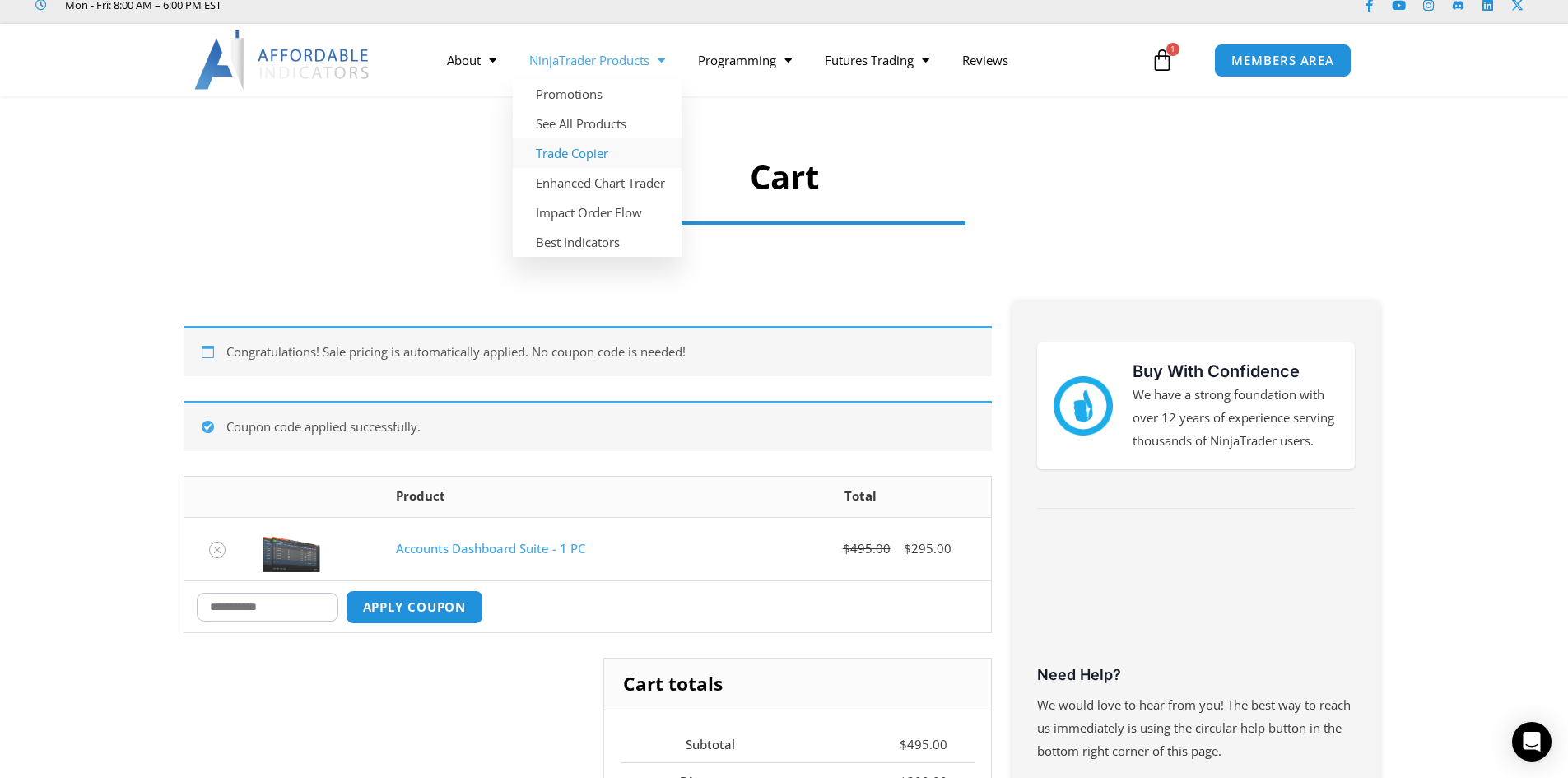
click at [592, 149] on link "Trade Copier" at bounding box center [596, 153] width 168 height 30
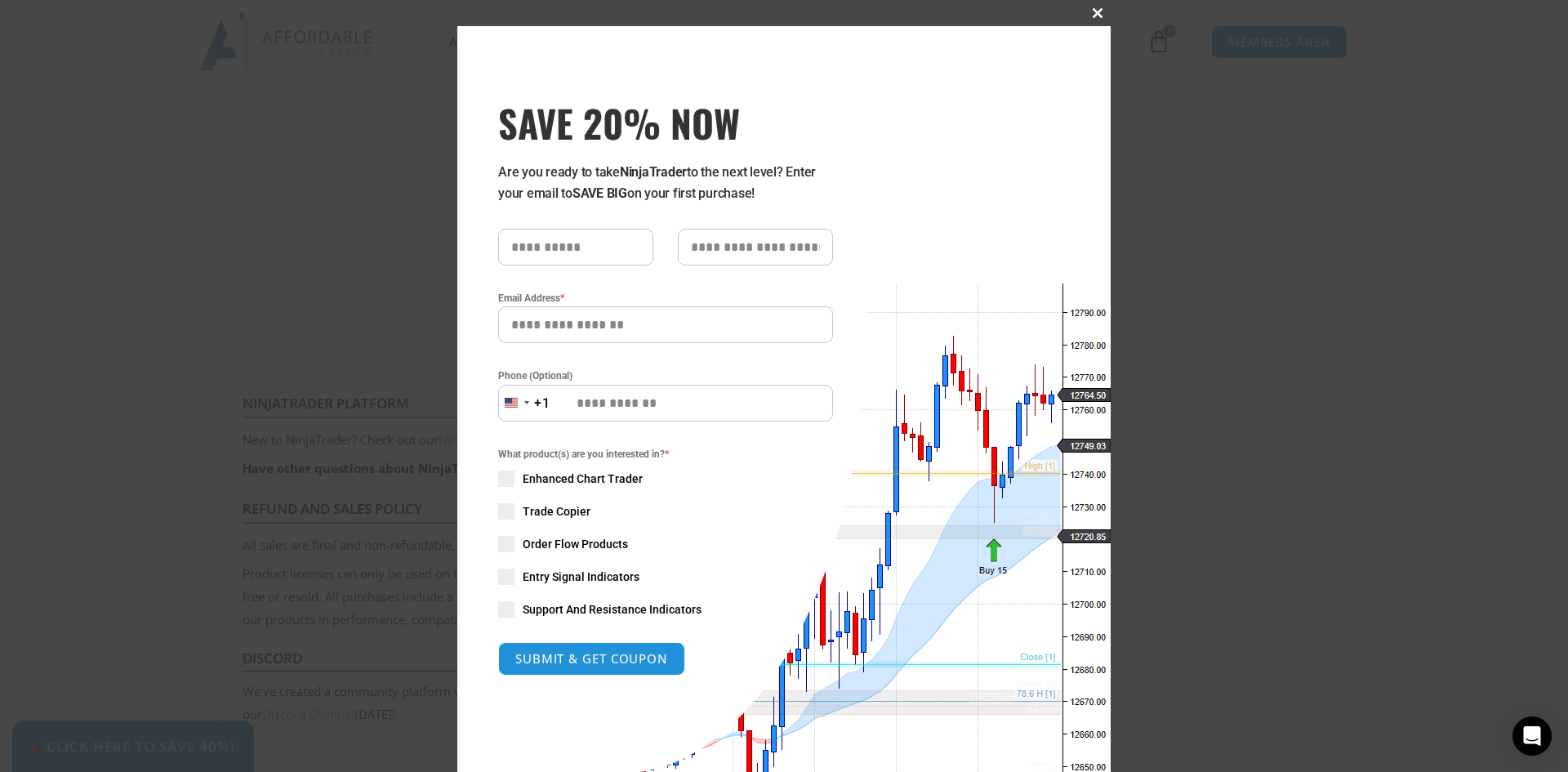
click at [1092, 10] on span at bounding box center [1098, 13] width 26 height 10
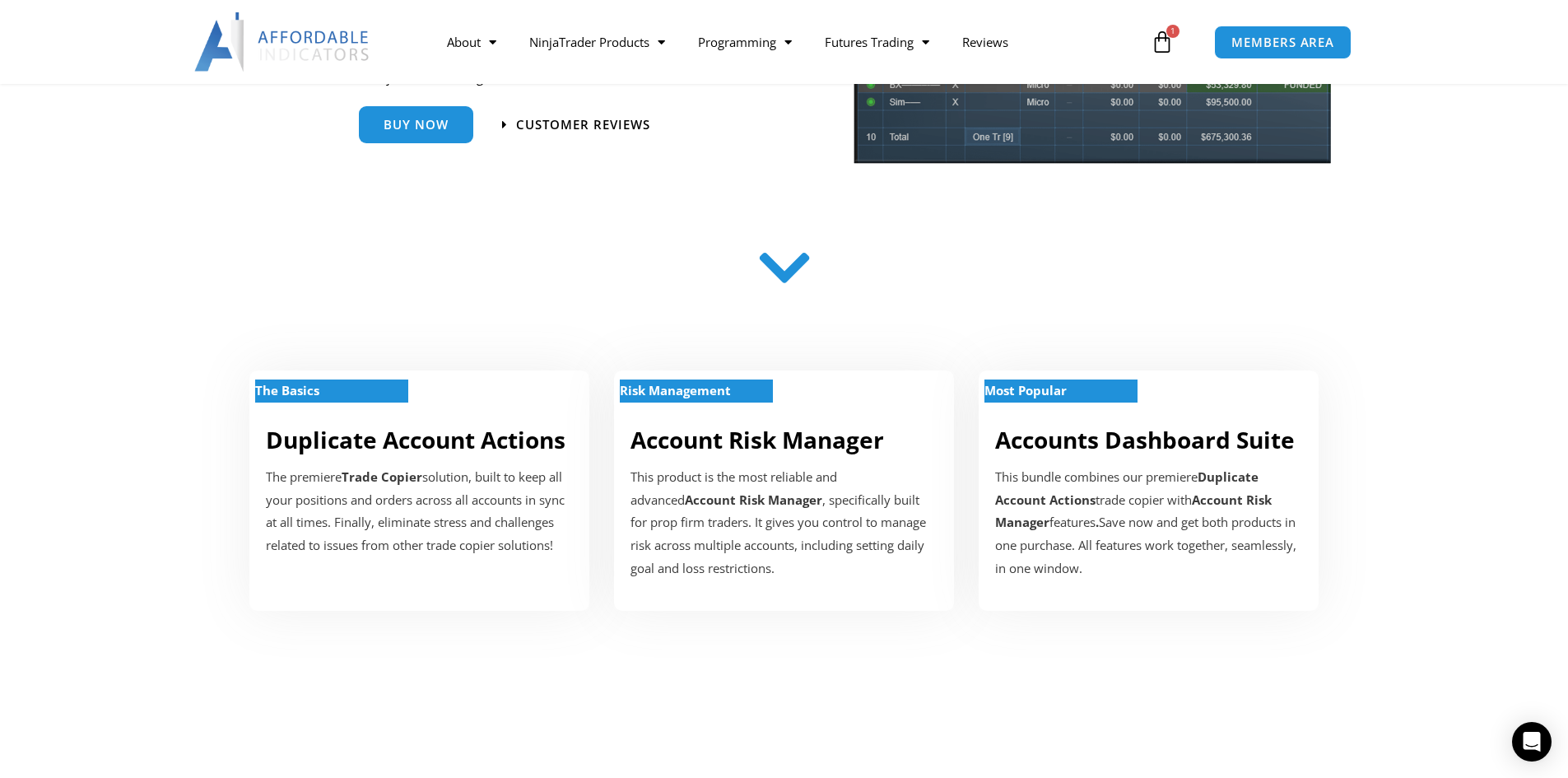
scroll to position [328, 0]
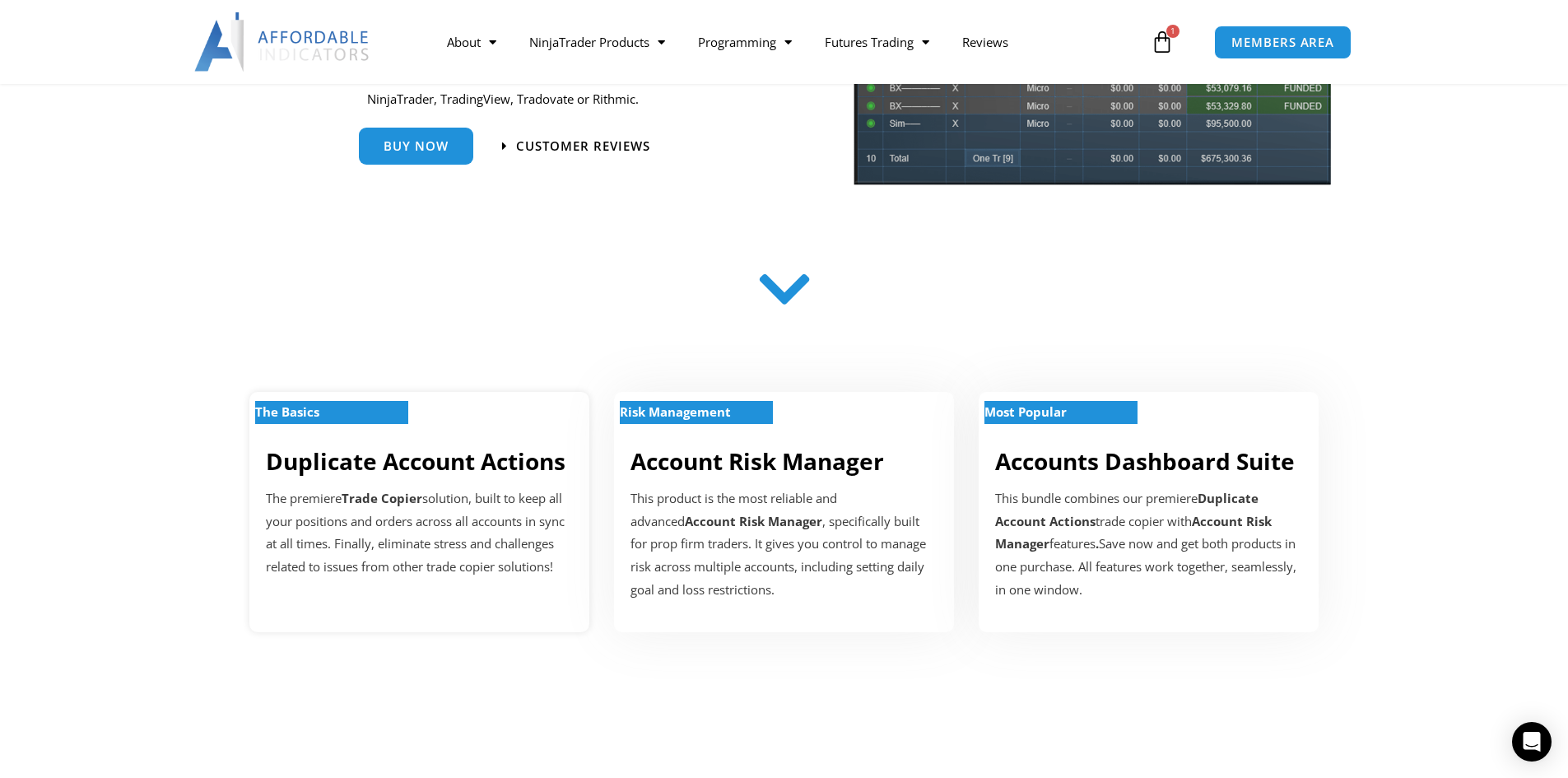
click at [369, 455] on link "Duplicate Account Actions" at bounding box center [416, 461] width 299 height 32
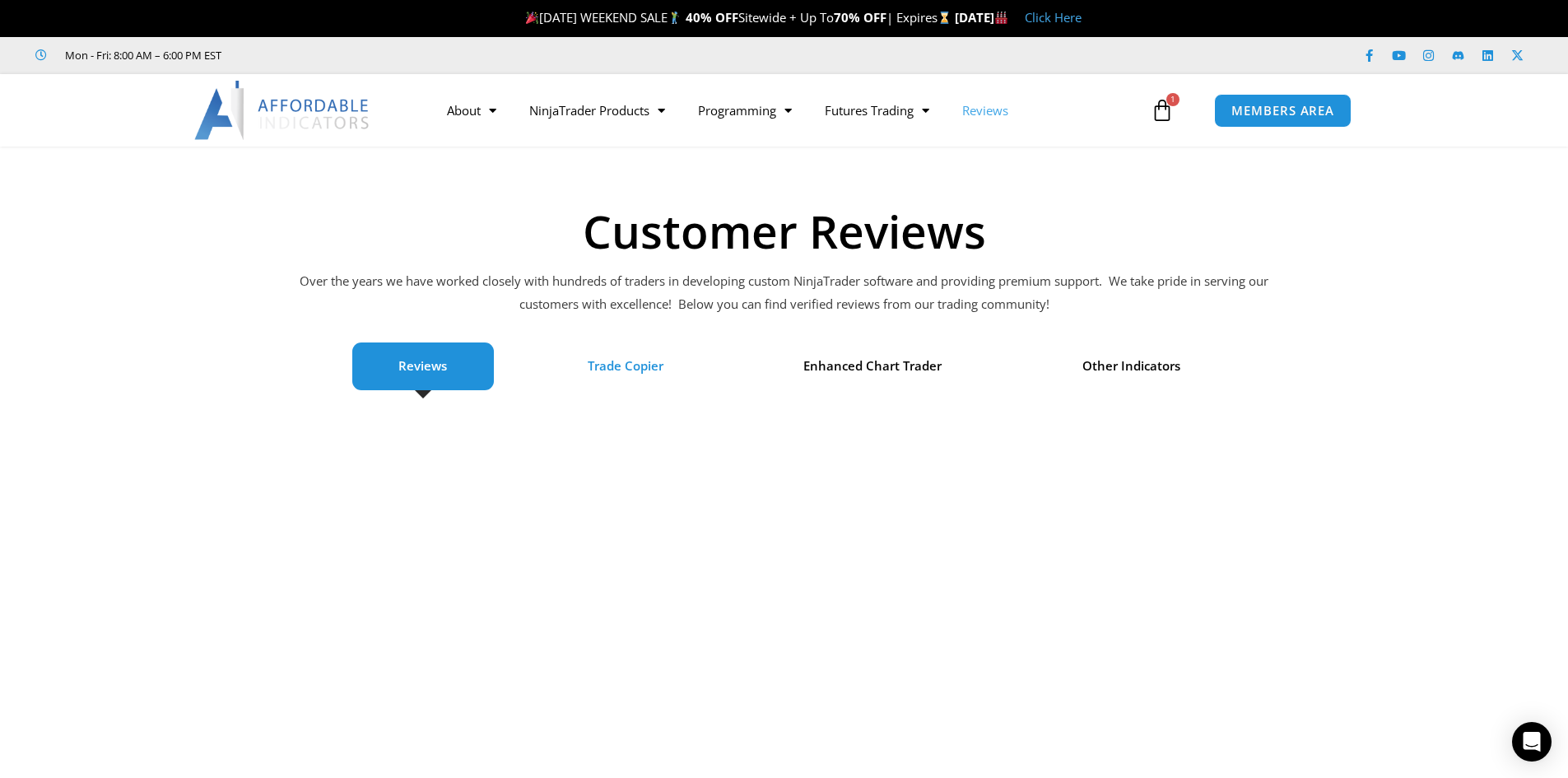
click at [637, 366] on span "Trade Copier" at bounding box center [625, 366] width 75 height 23
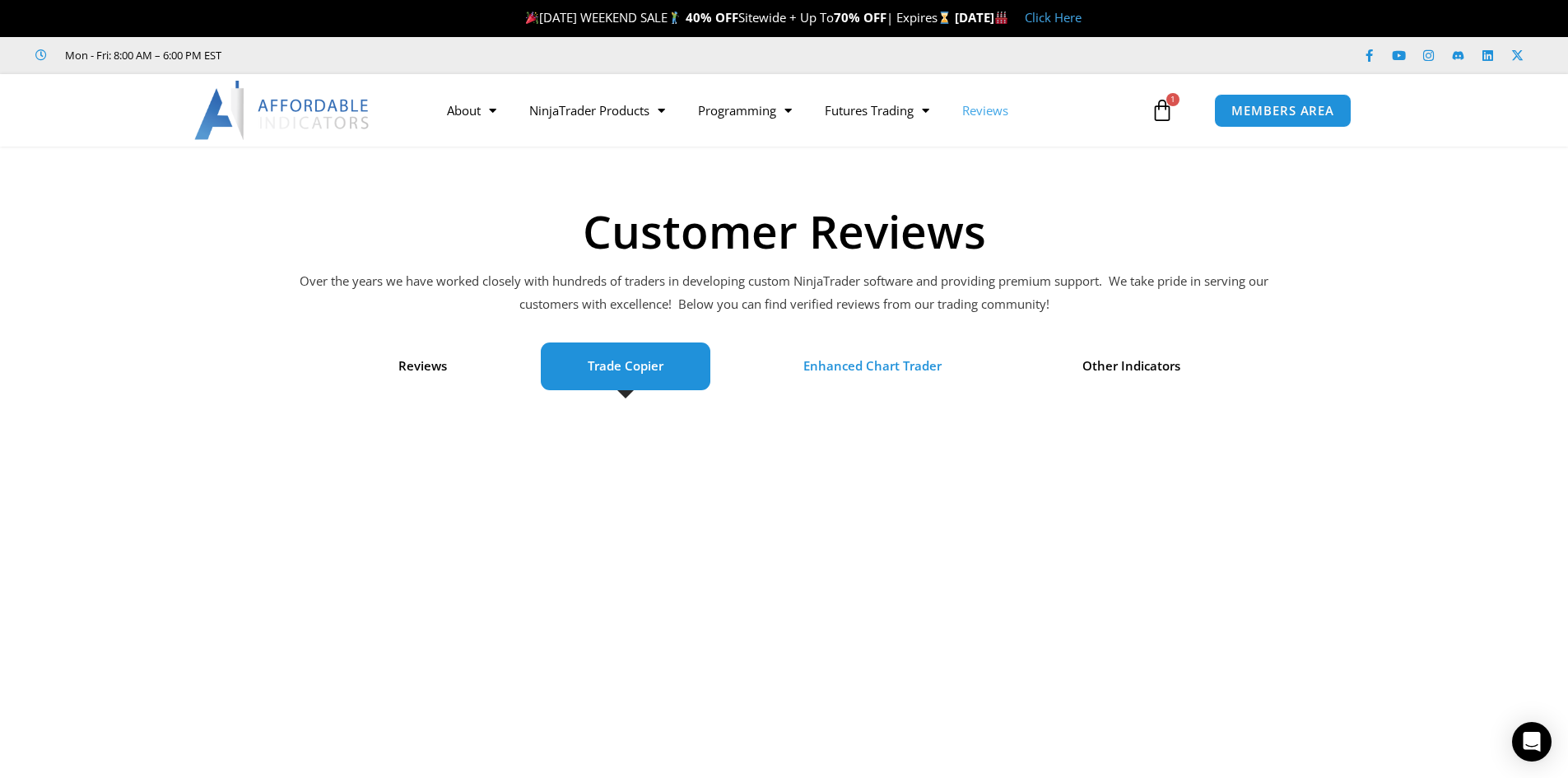
click at [447, 364] on span "Enhanced Chart Trader" at bounding box center [422, 366] width 48 height 23
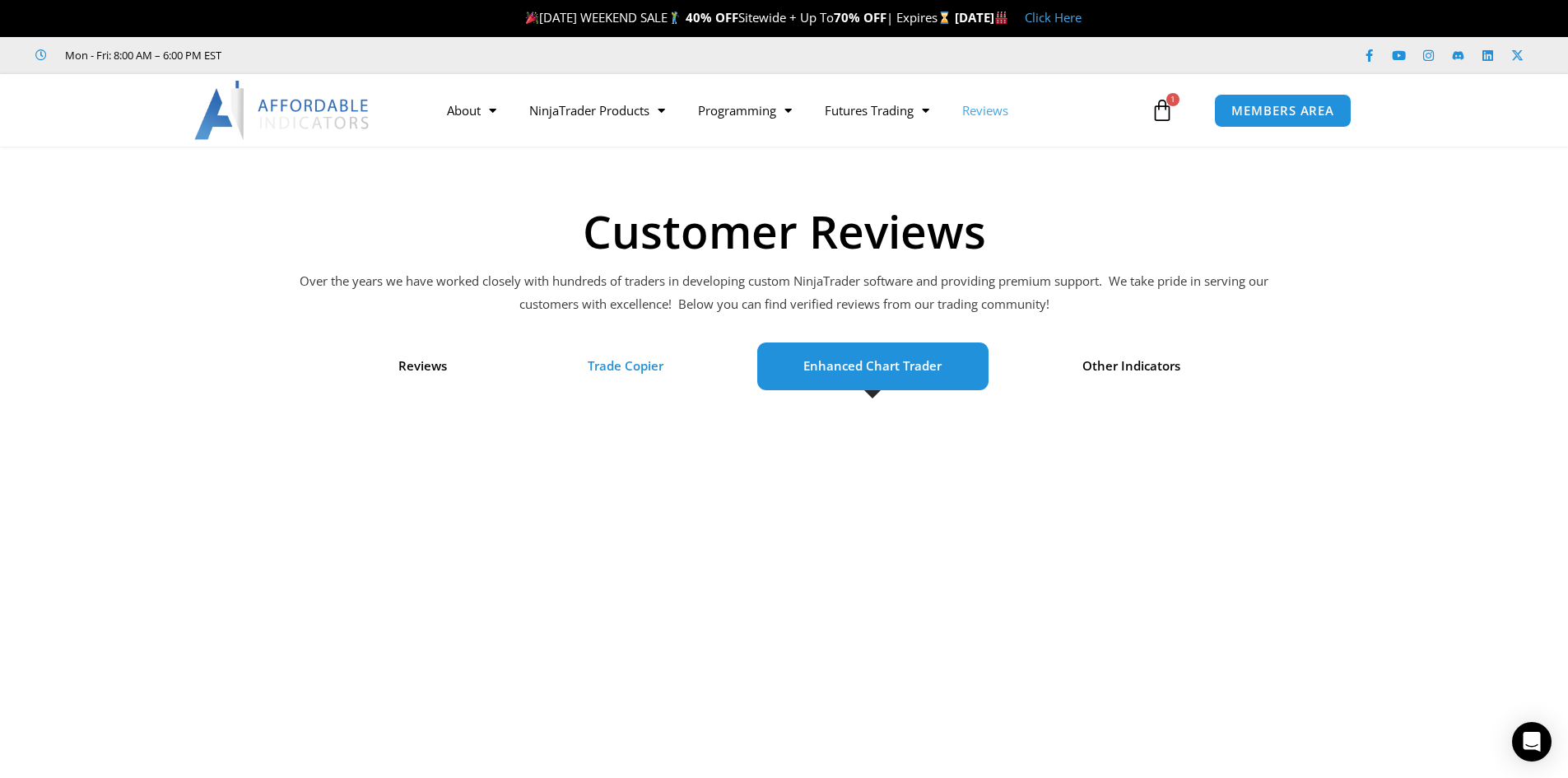
click at [611, 365] on span "Trade Copier" at bounding box center [625, 366] width 75 height 23
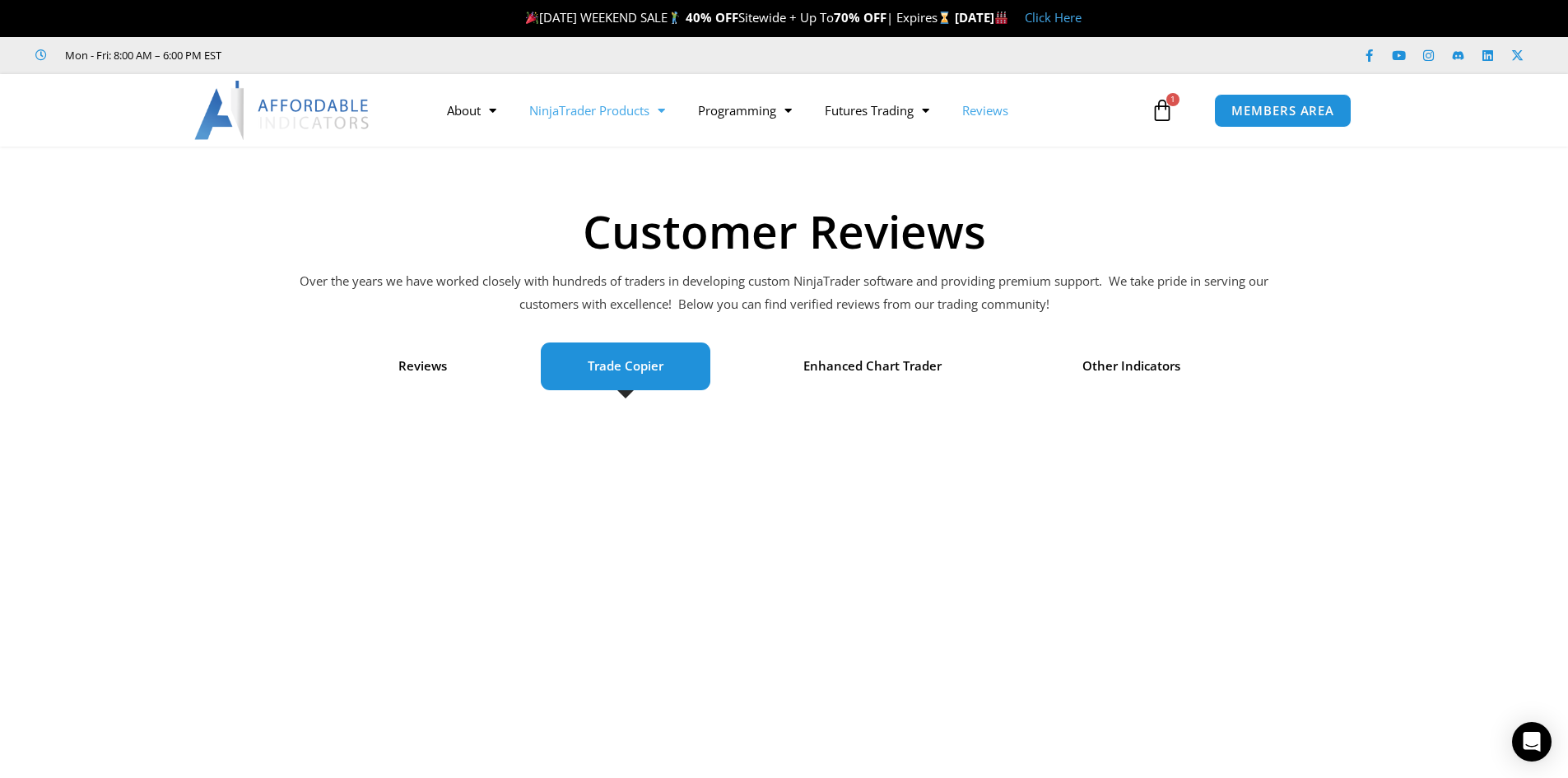
click at [578, 111] on link "NinjaTrader Products" at bounding box center [596, 110] width 168 height 38
click at [590, 115] on link "NinjaTrader Products" at bounding box center [596, 110] width 168 height 38
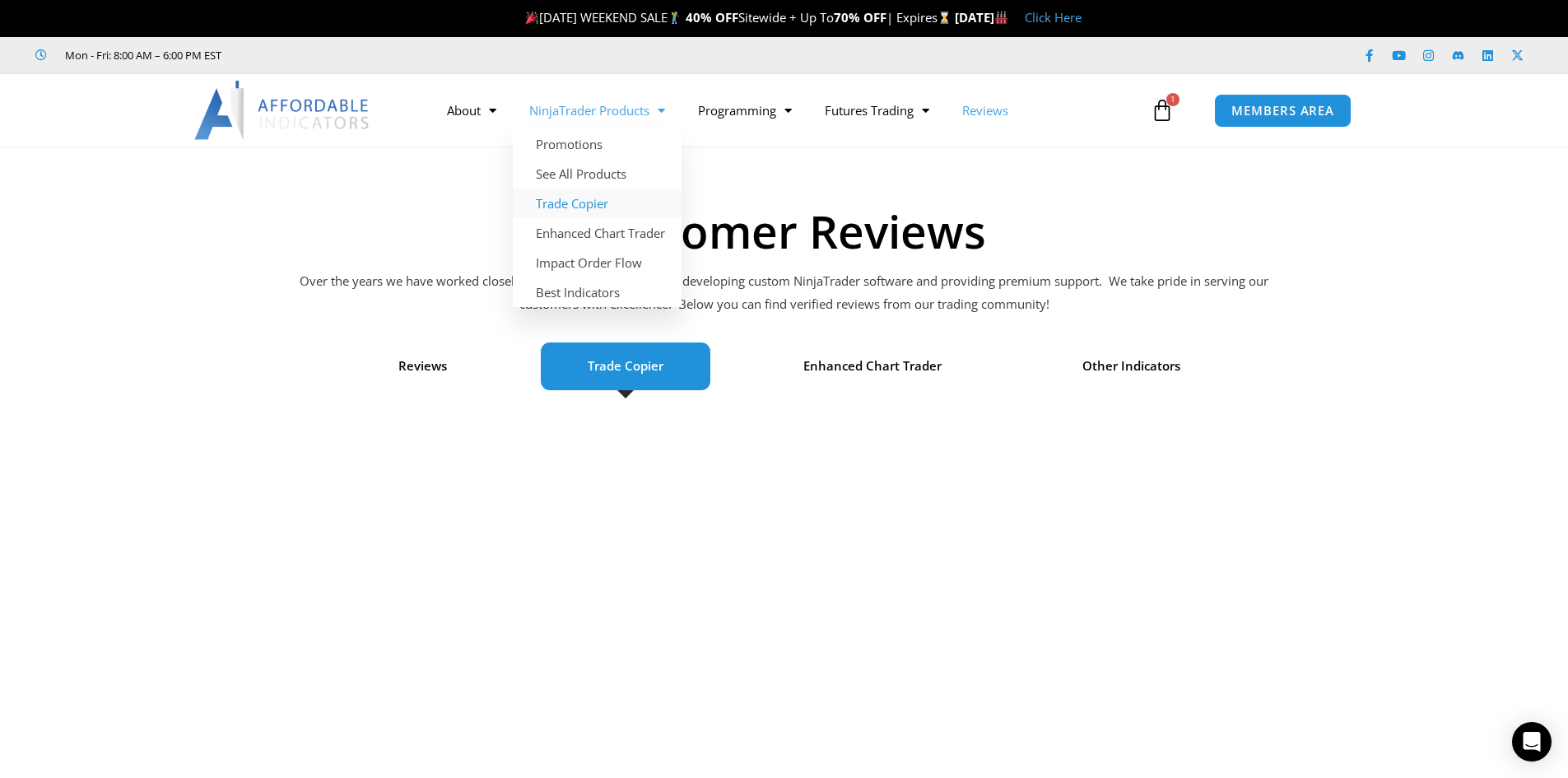
click at [585, 202] on link "Trade Copier" at bounding box center [596, 204] width 168 height 30
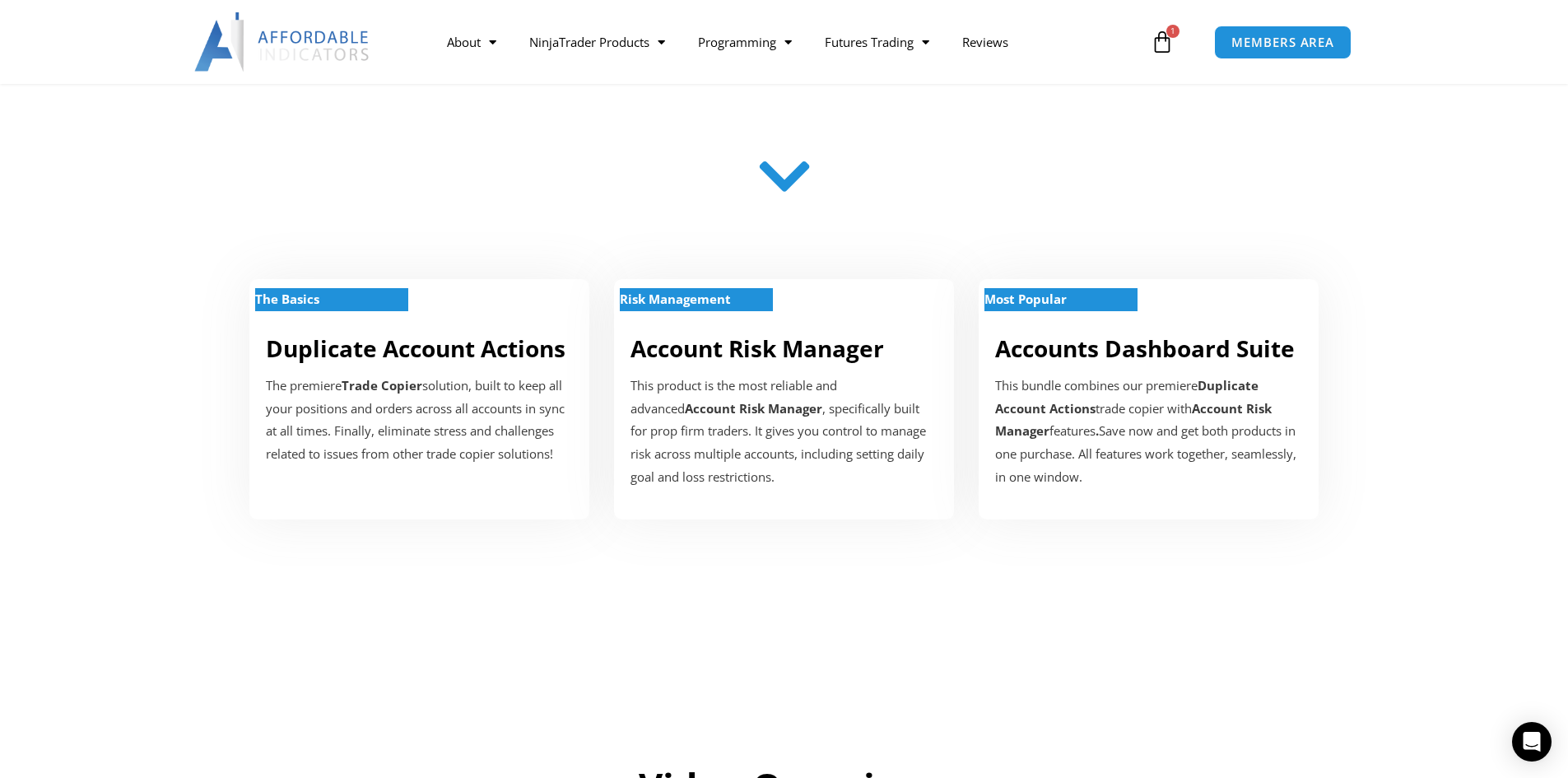
scroll to position [452, 0]
